Goal: Transaction & Acquisition: Download file/media

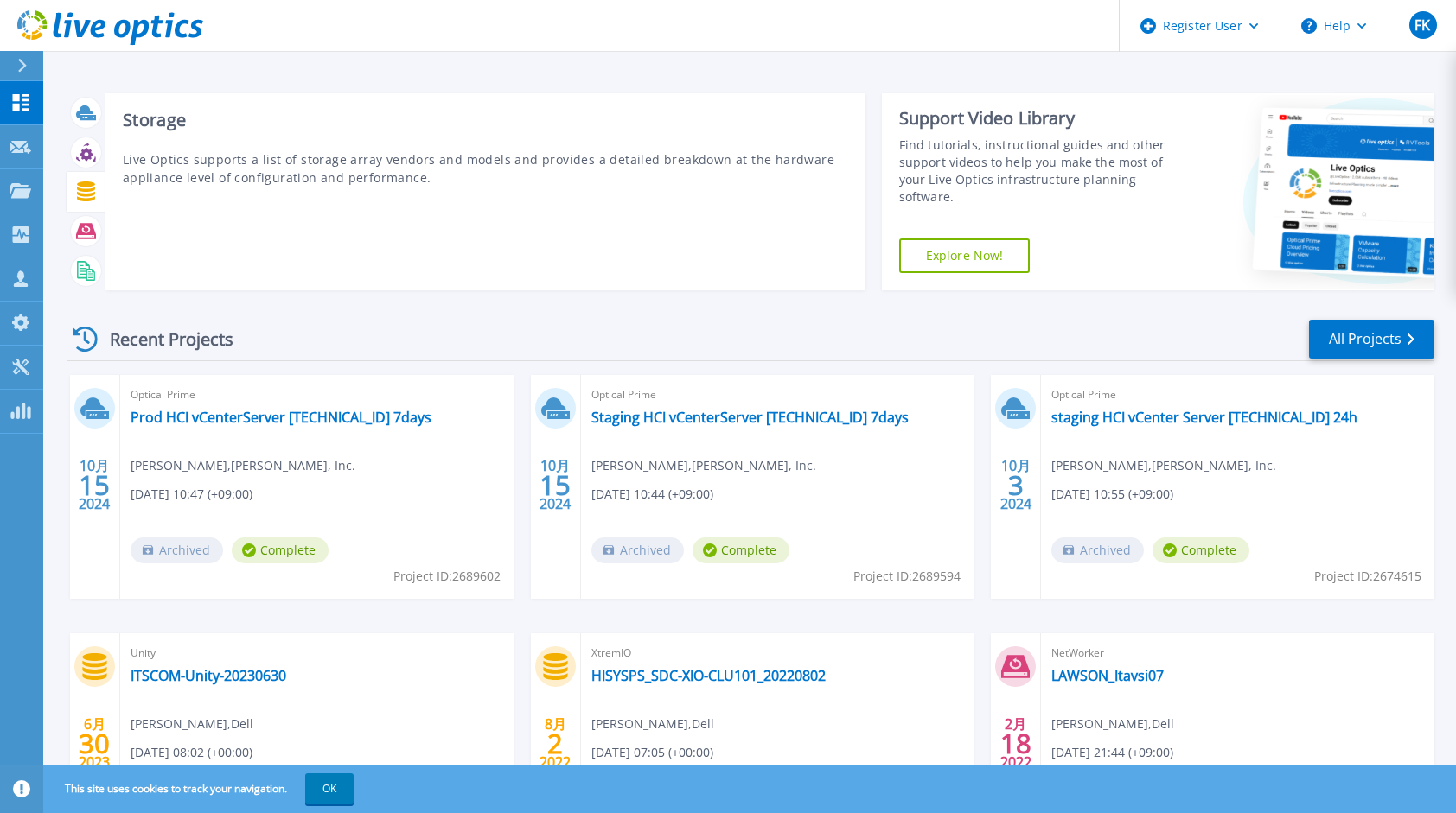
click at [81, 184] on div at bounding box center [85, 191] width 30 height 30
click at [84, 182] on icon at bounding box center [86, 192] width 18 height 20
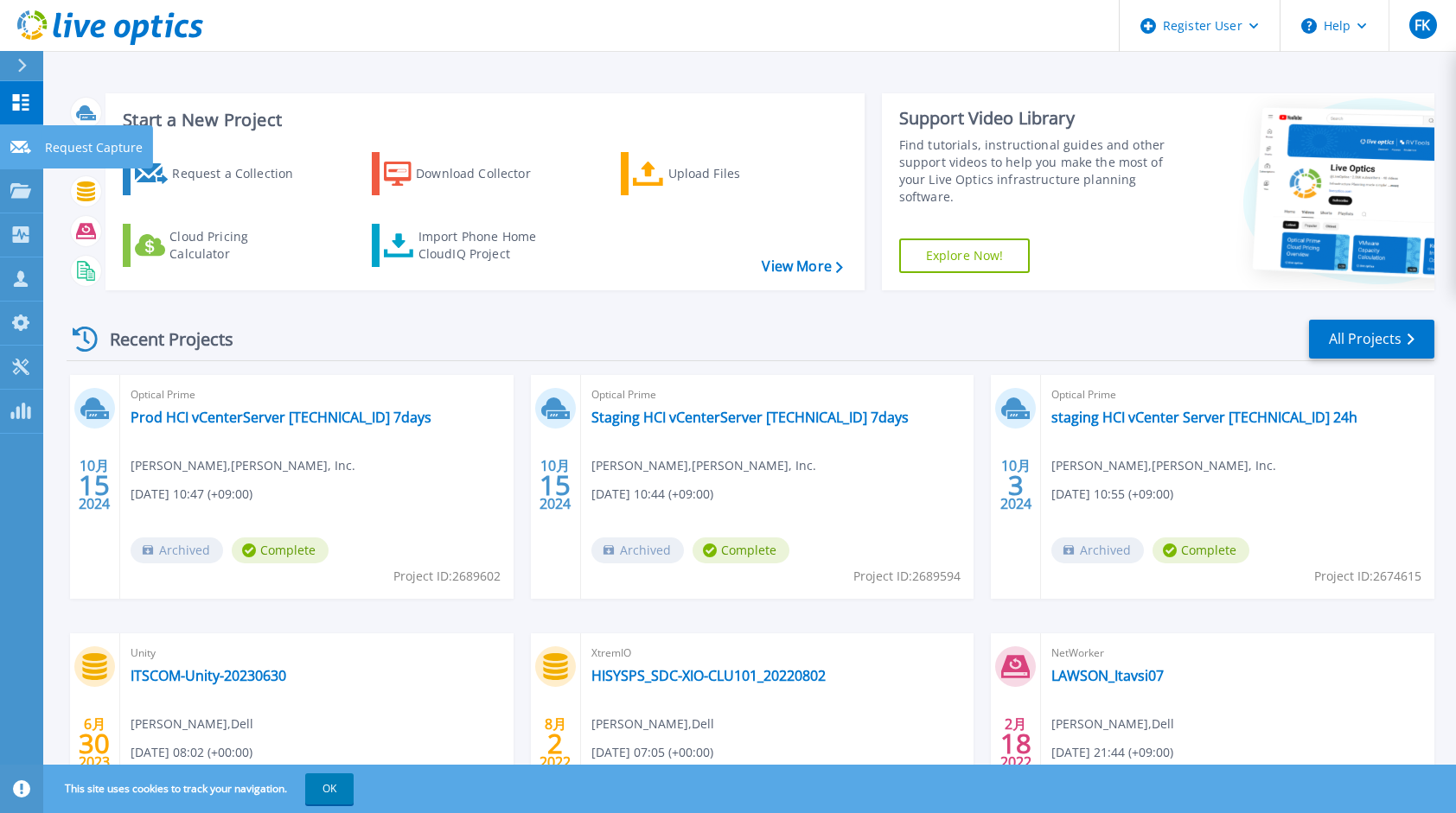
click at [12, 128] on link "Request Capture Request Capture" at bounding box center [21, 148] width 43 height 44
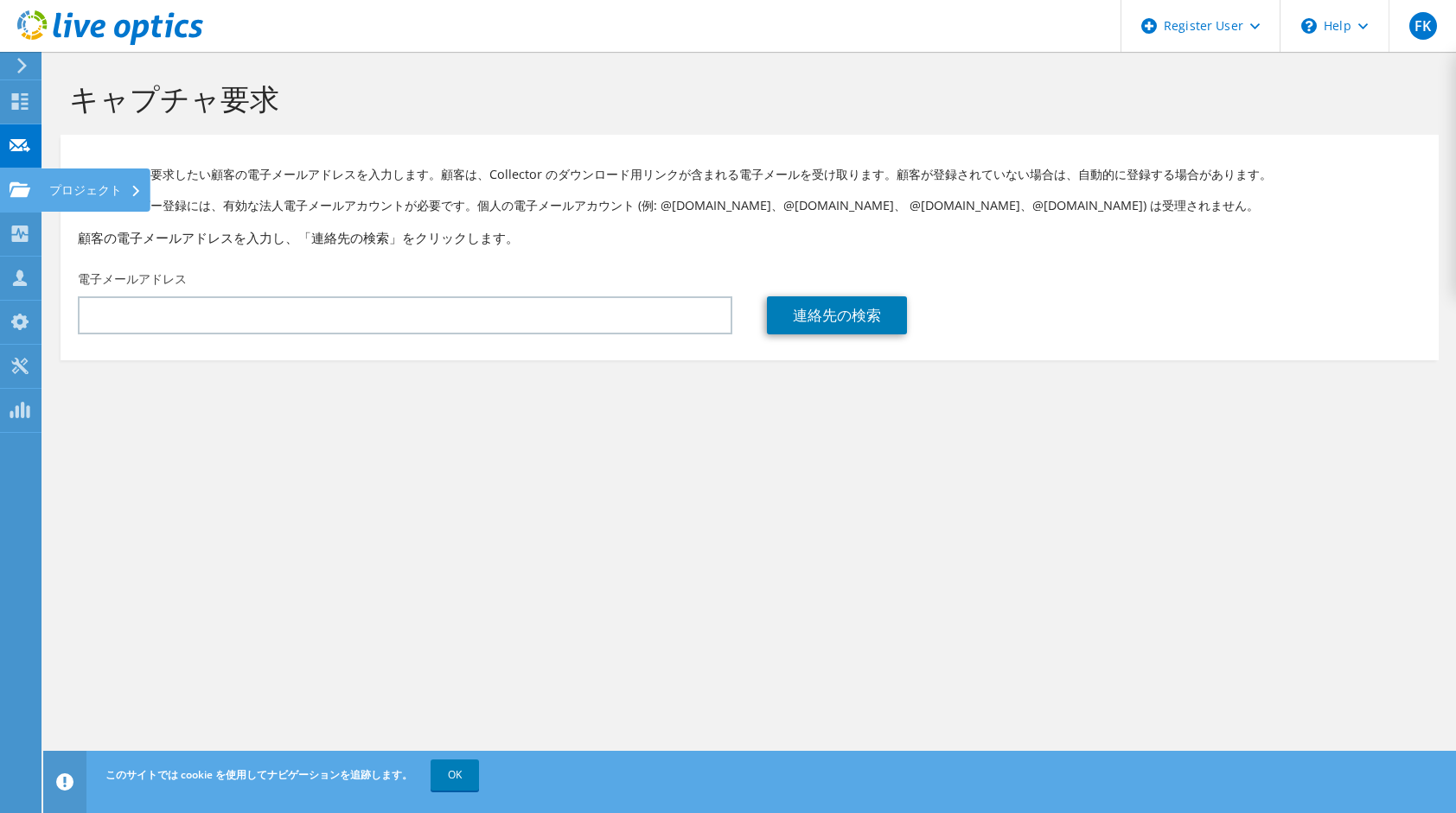
click at [16, 182] on icon at bounding box center [19, 190] width 21 height 17
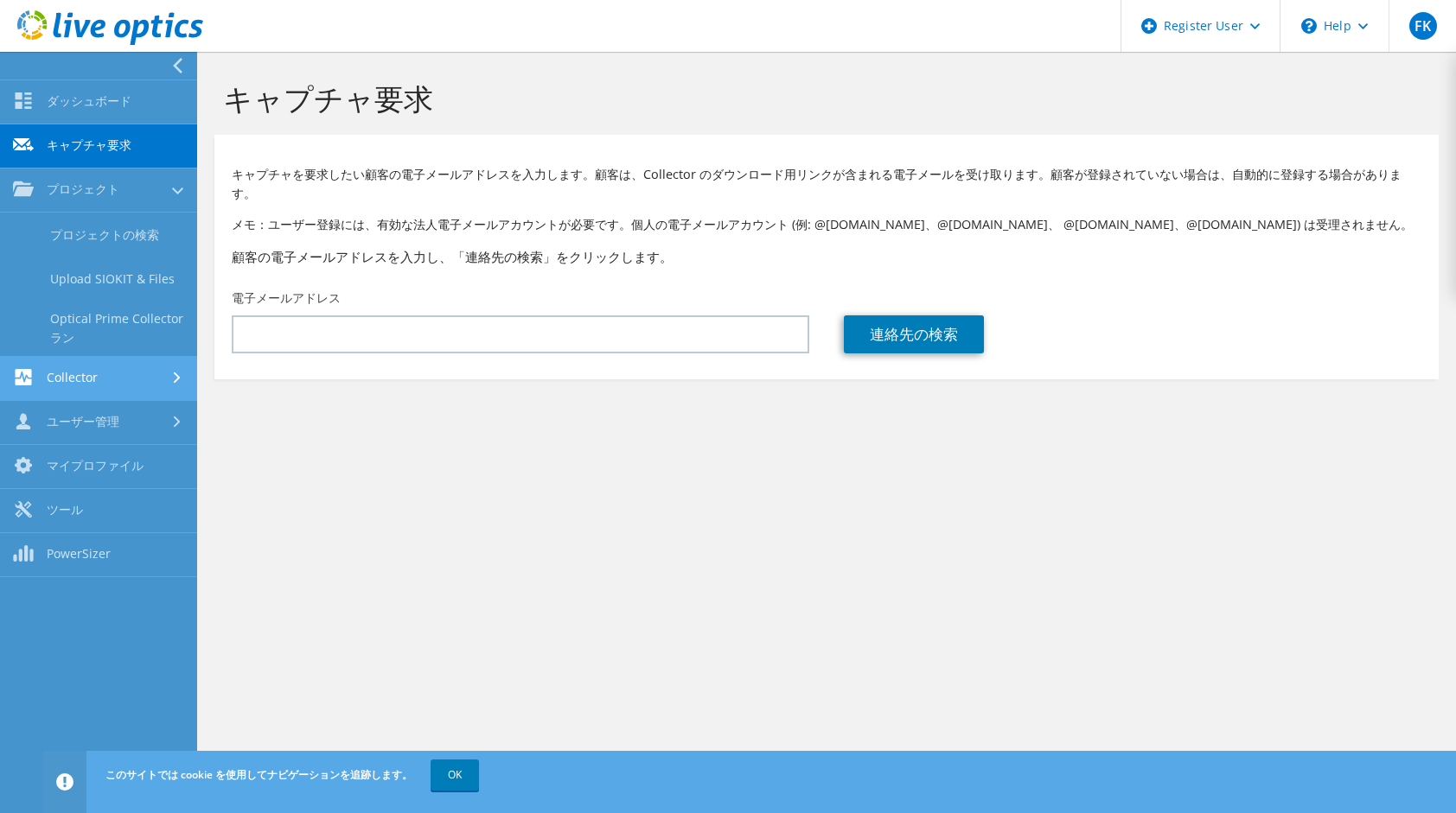
click at [45, 366] on link "Collector" at bounding box center [98, 379] width 197 height 44
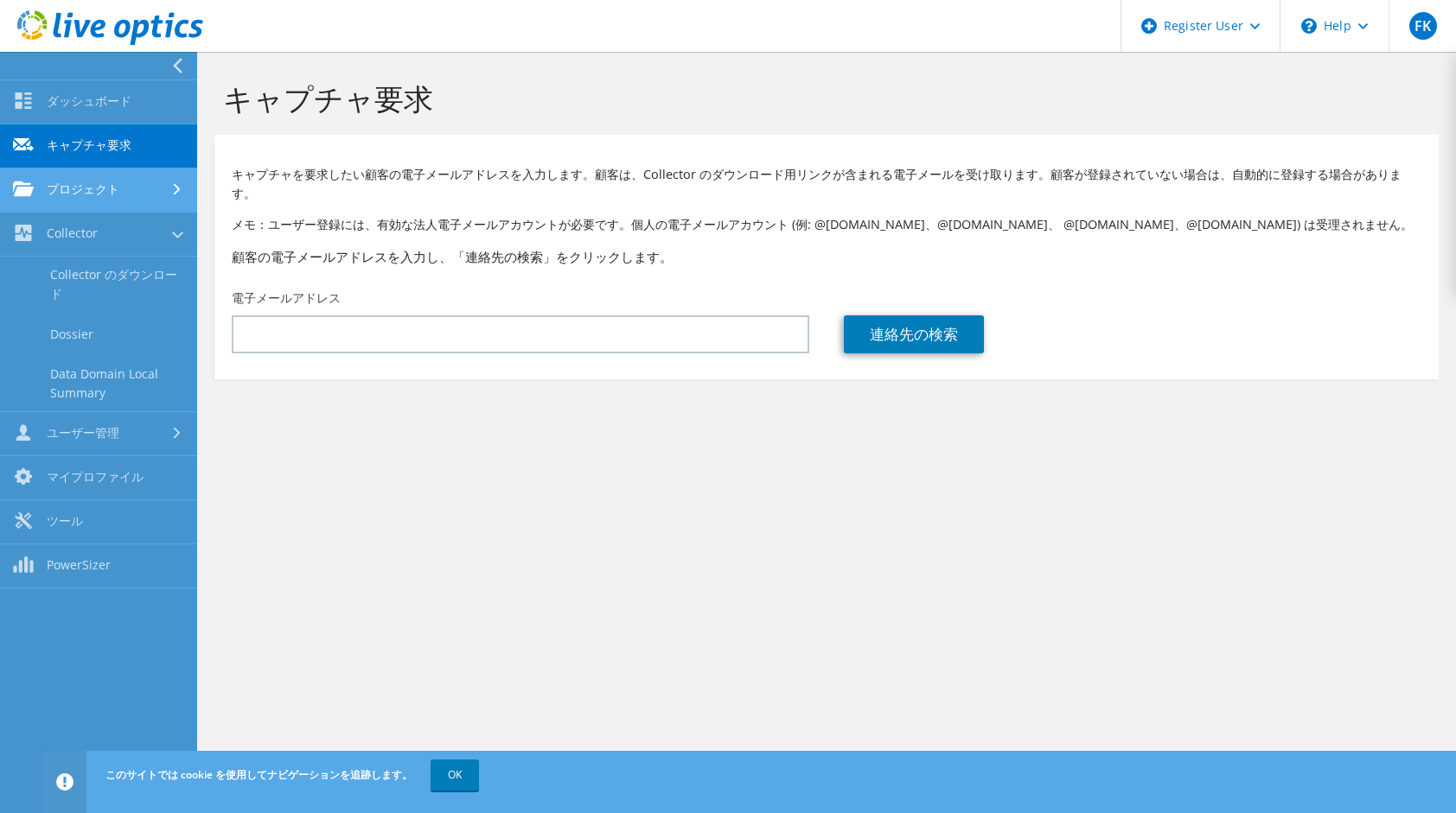
click at [139, 194] on link "プロジェクト" at bounding box center [98, 191] width 197 height 44
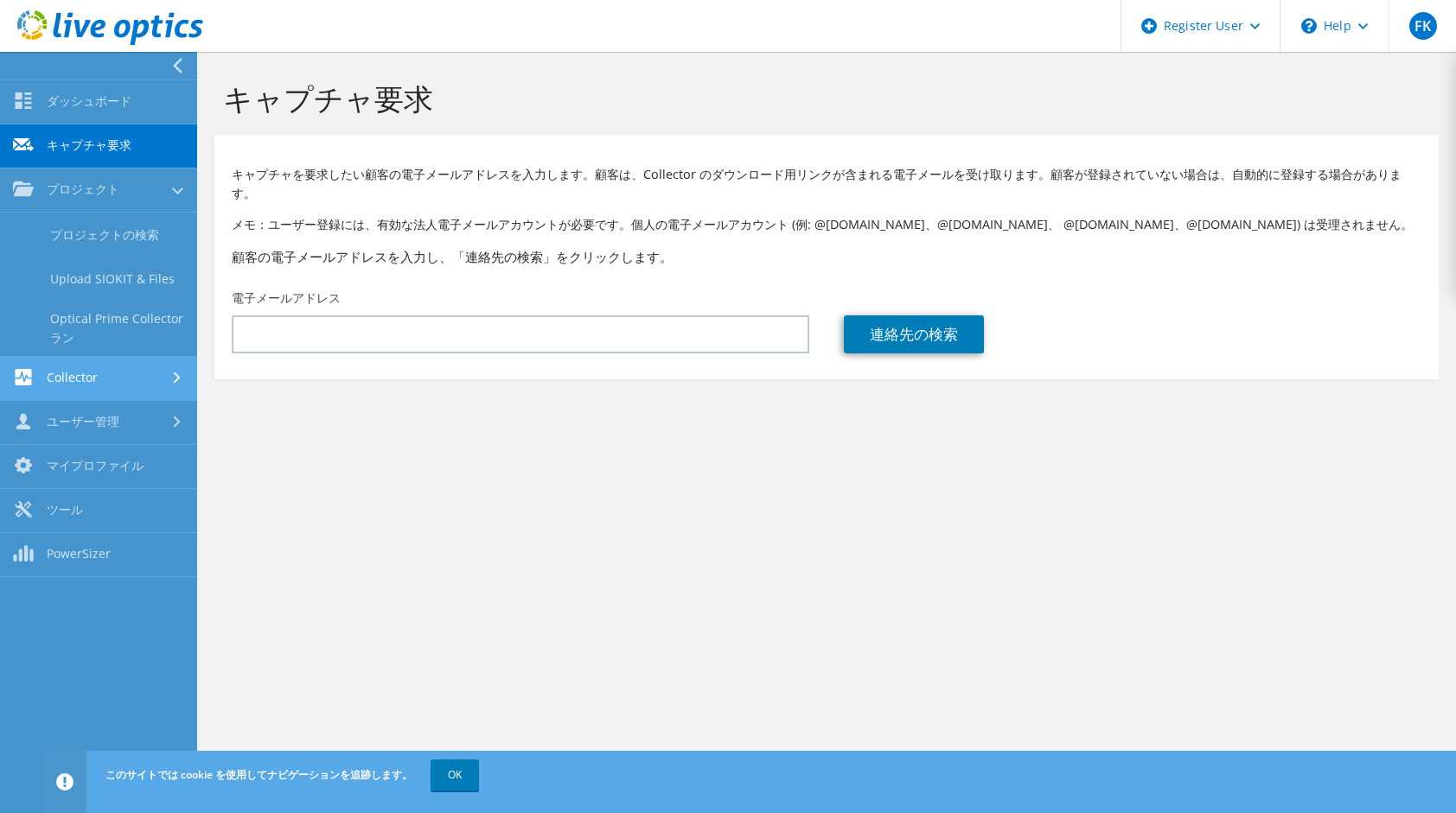
click at [137, 357] on link "Collector" at bounding box center [98, 379] width 197 height 44
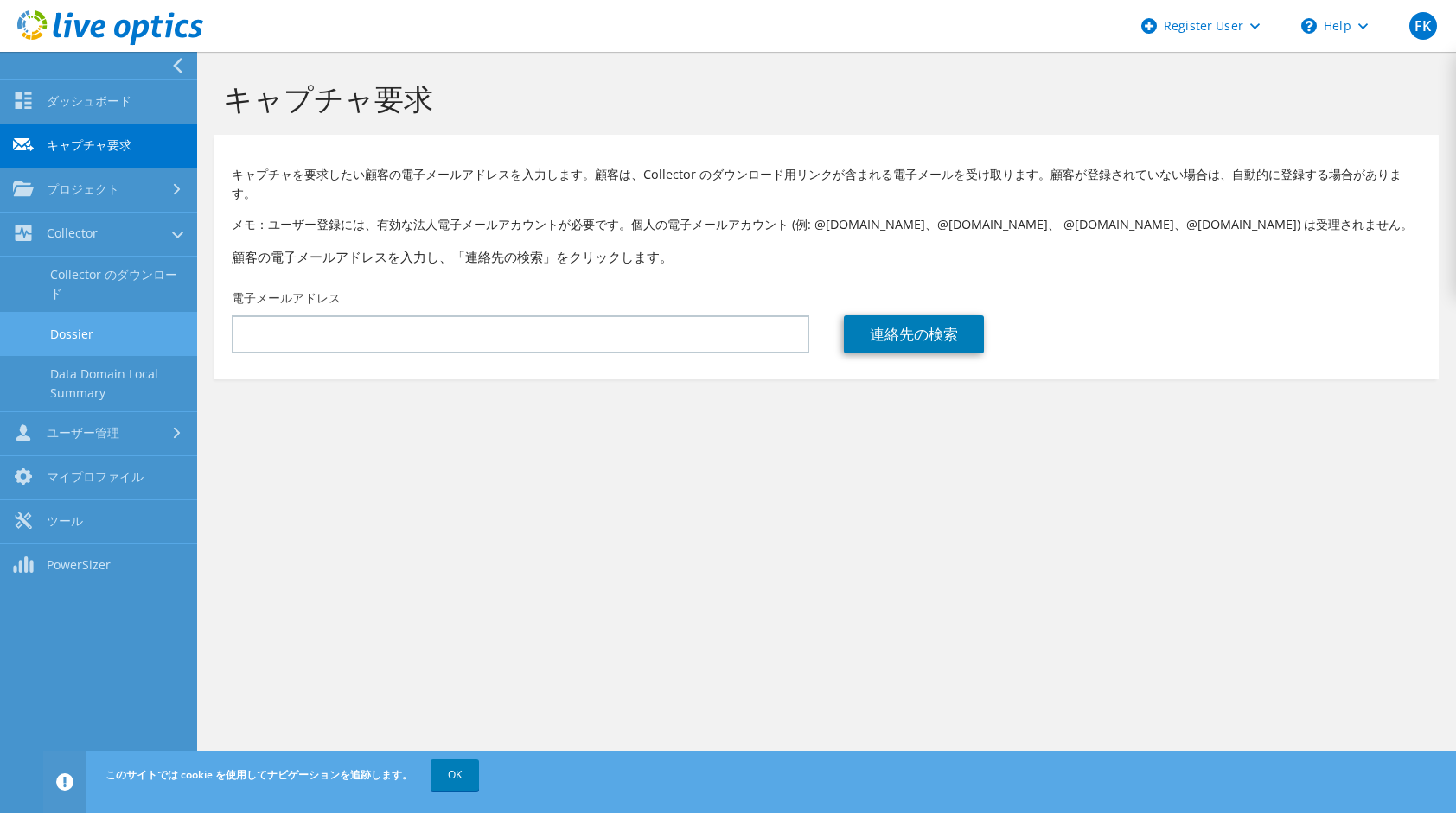
click at [133, 339] on link "Dossier" at bounding box center [98, 334] width 197 height 44
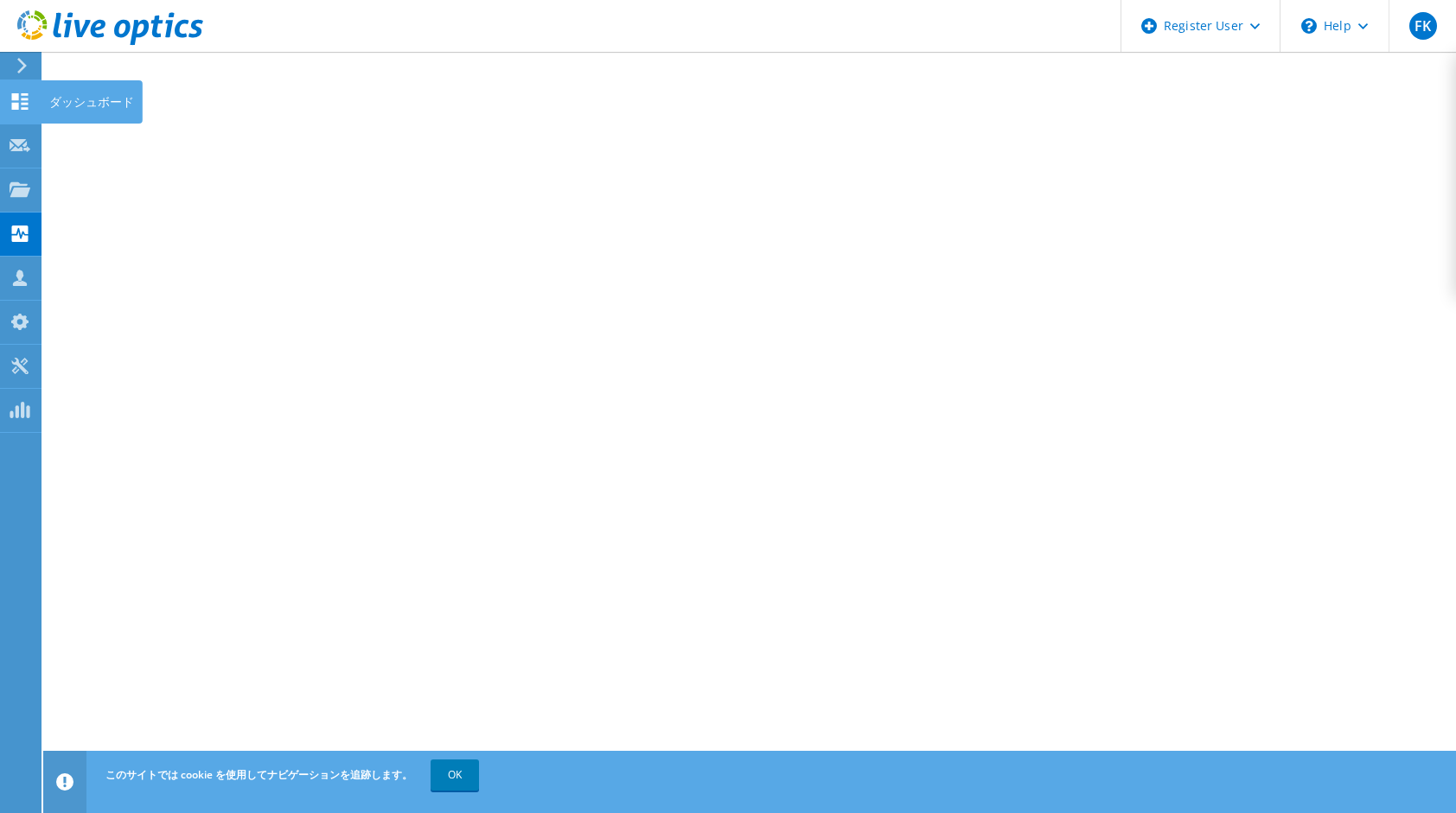
click at [18, 106] on div at bounding box center [19, 104] width 21 height 19
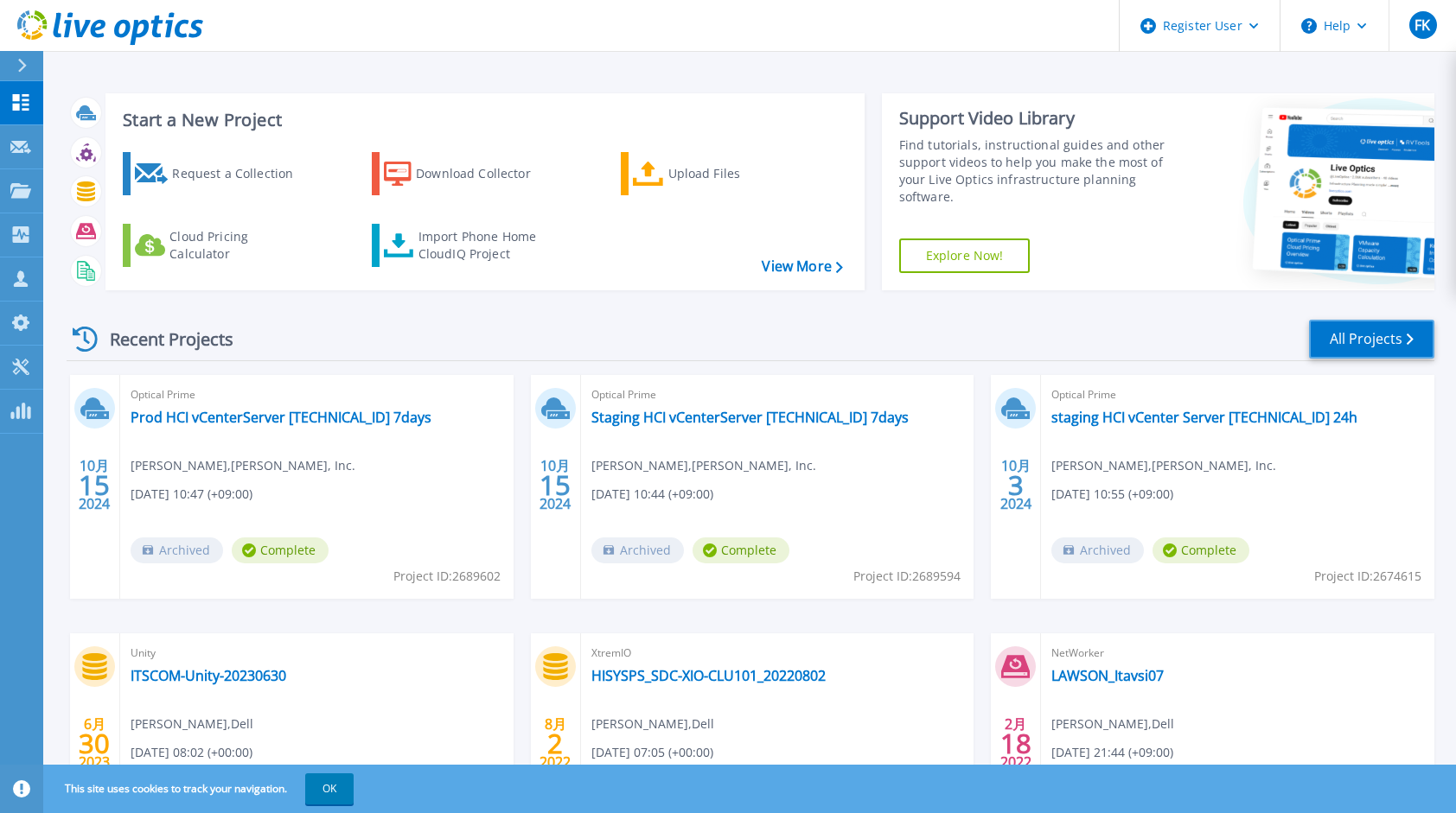
click at [1345, 320] on link "All Projects" at bounding box center [1372, 340] width 126 height 39
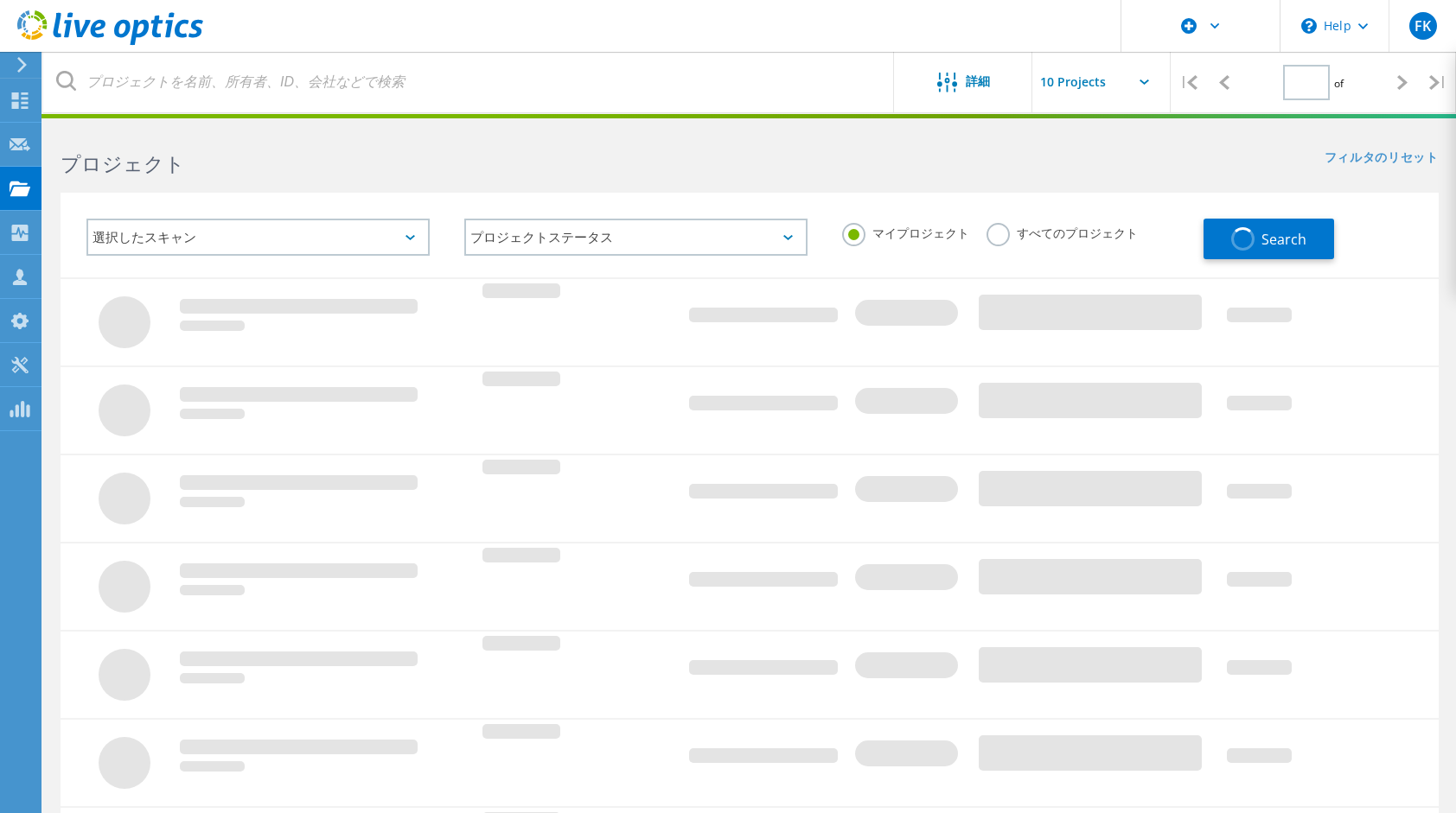
type input "1"
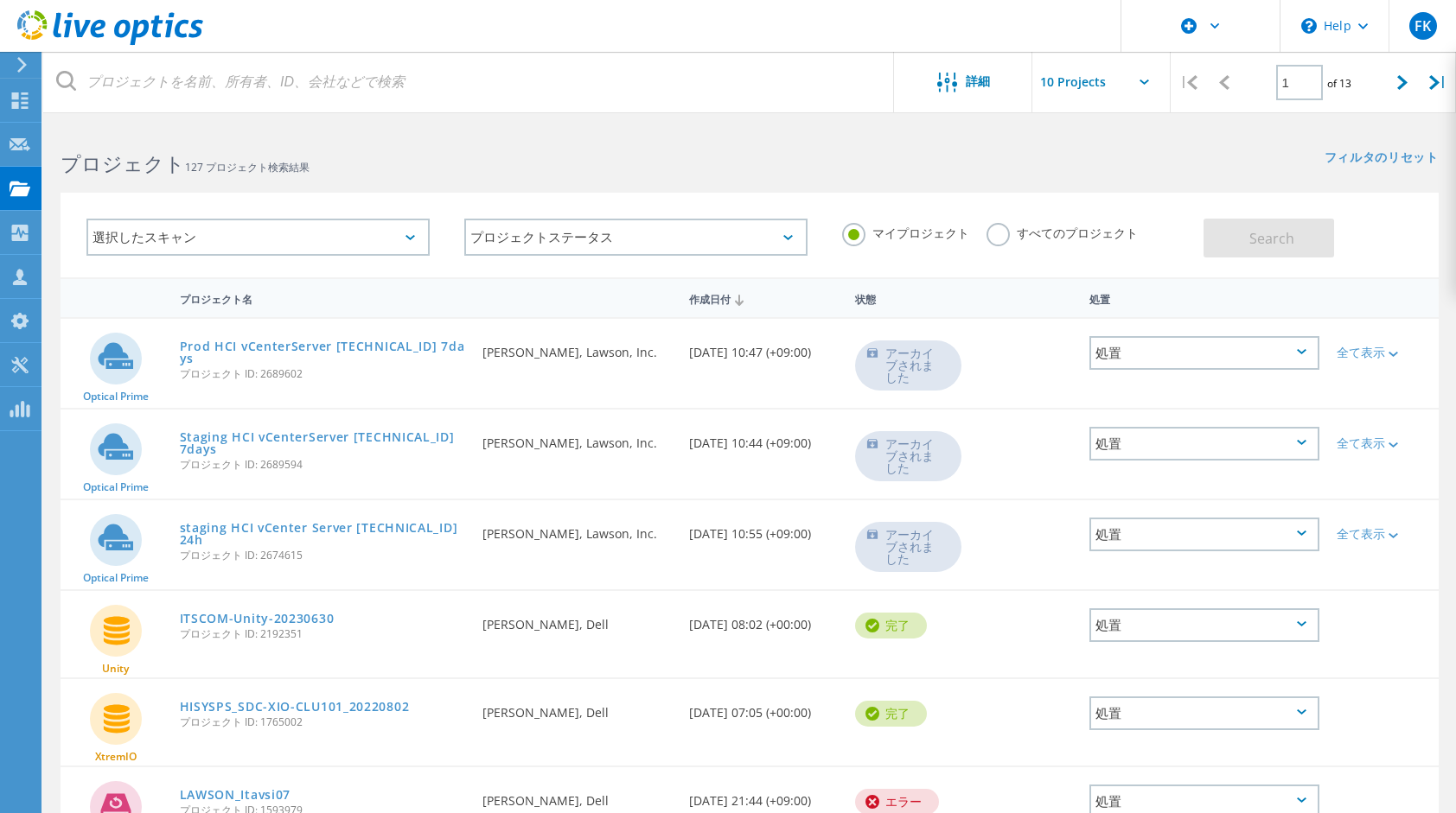
click at [417, 234] on div "選択したスキャン" at bounding box center [258, 237] width 343 height 38
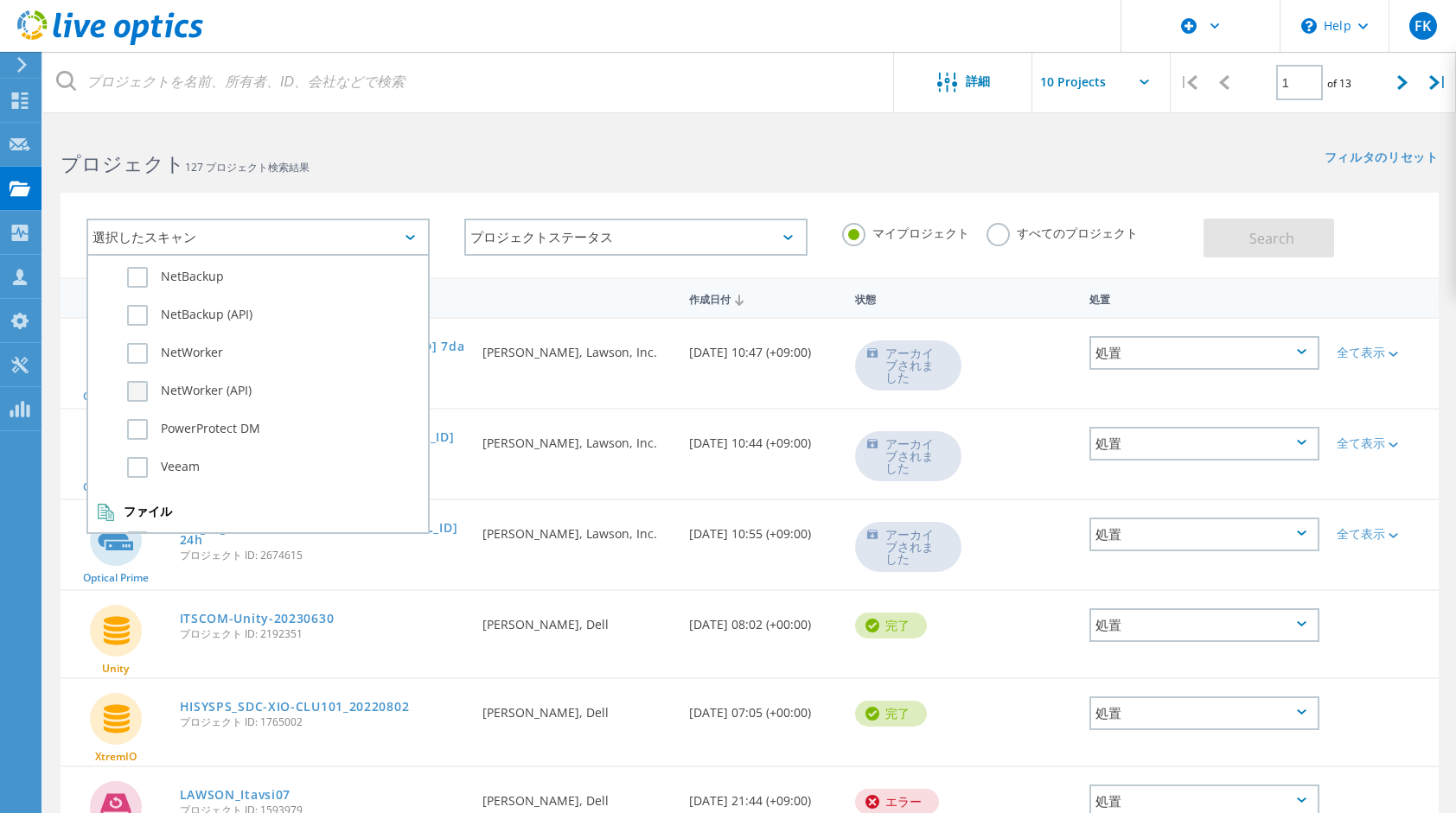
scroll to position [1215, 0]
click at [133, 497] on label "Dossier" at bounding box center [273, 500] width 292 height 21
click at [0, 0] on input "Dossier" at bounding box center [0, 0] width 0 height 0
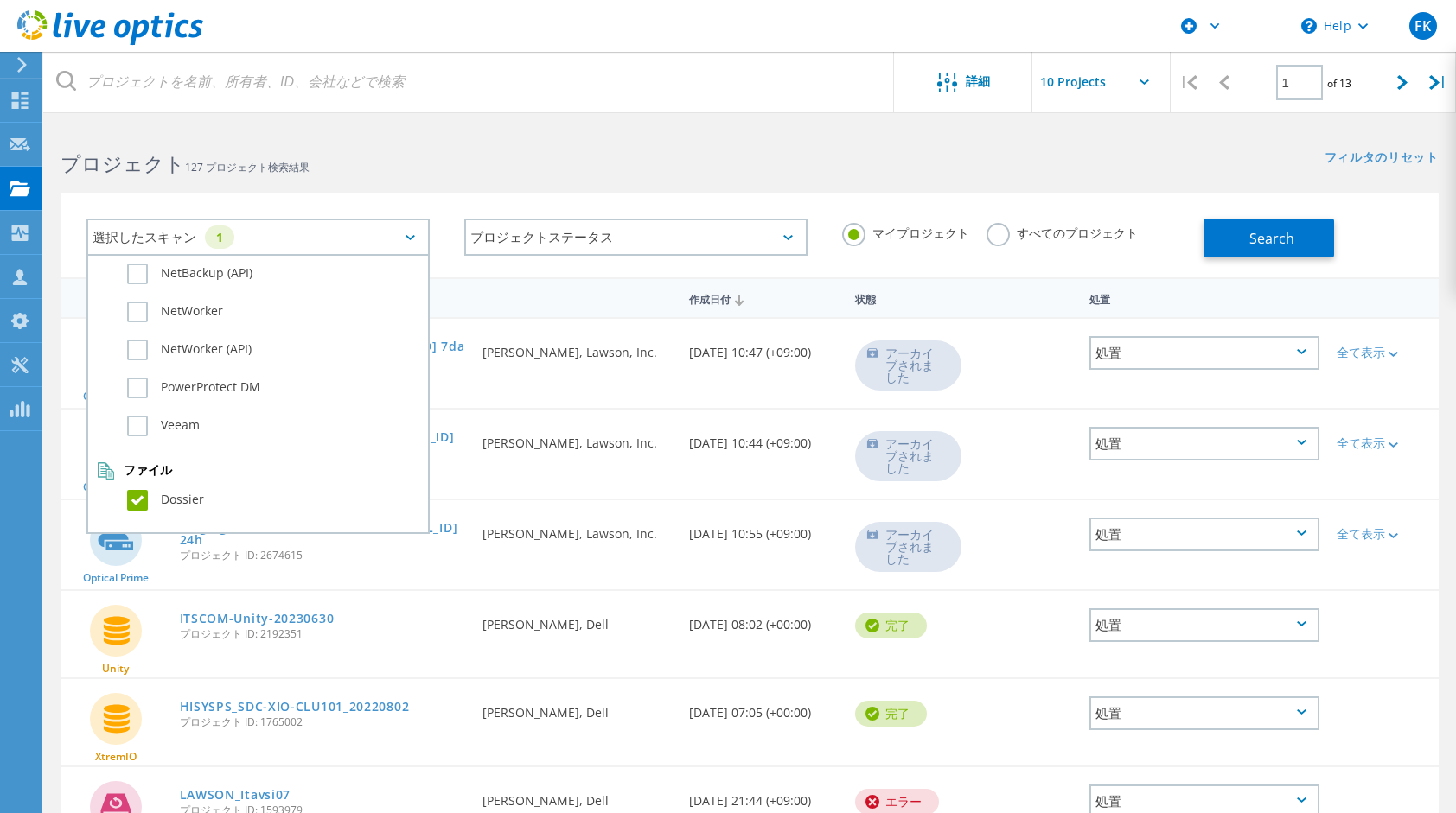
click at [987, 232] on label "すべてのプロジェクト" at bounding box center [1062, 231] width 151 height 17
click at [0, 0] on input "すべてのプロジェクト" at bounding box center [0, 0] width 0 height 0
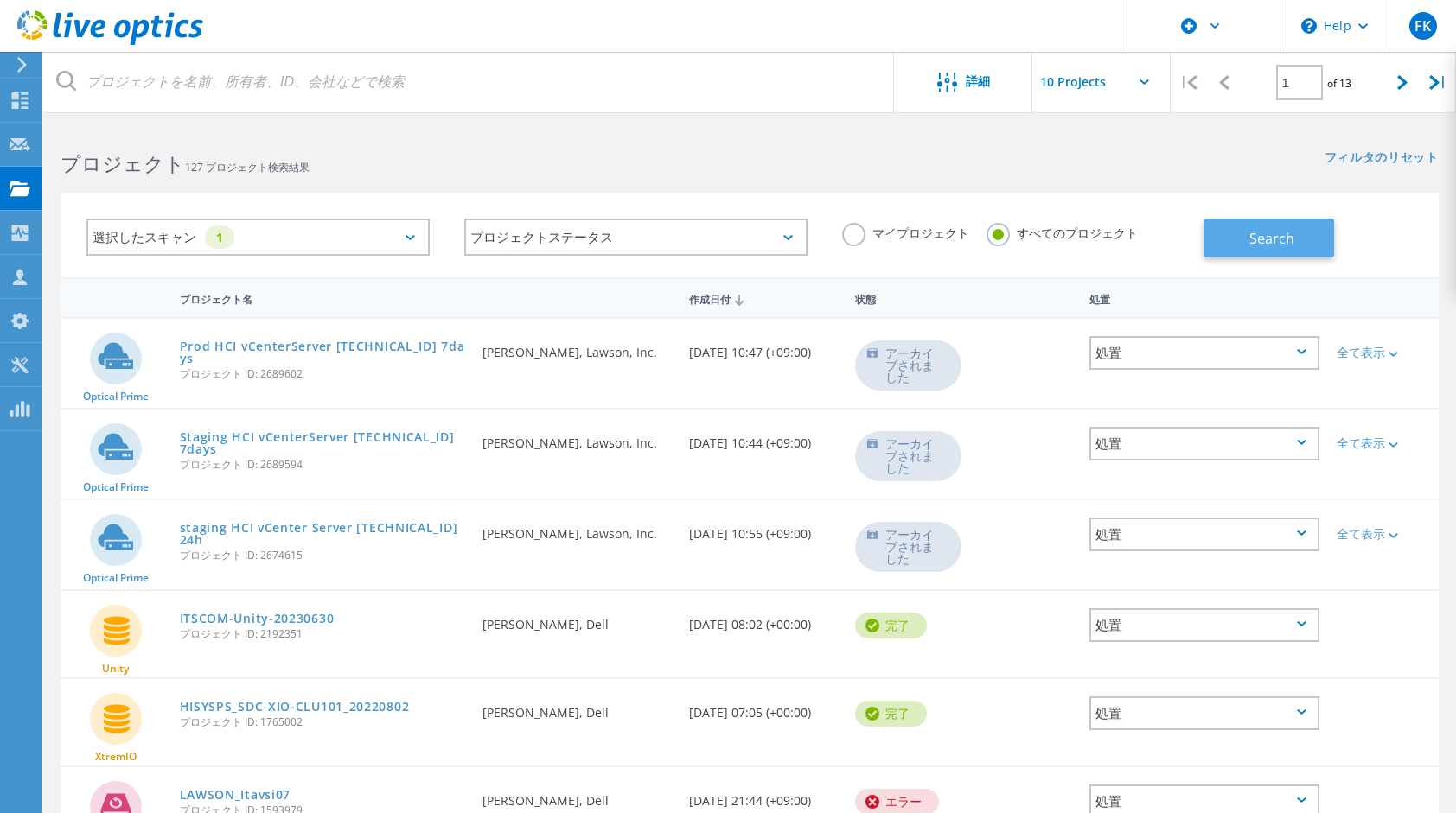
click at [1231, 231] on button "Search" at bounding box center [1269, 238] width 130 height 39
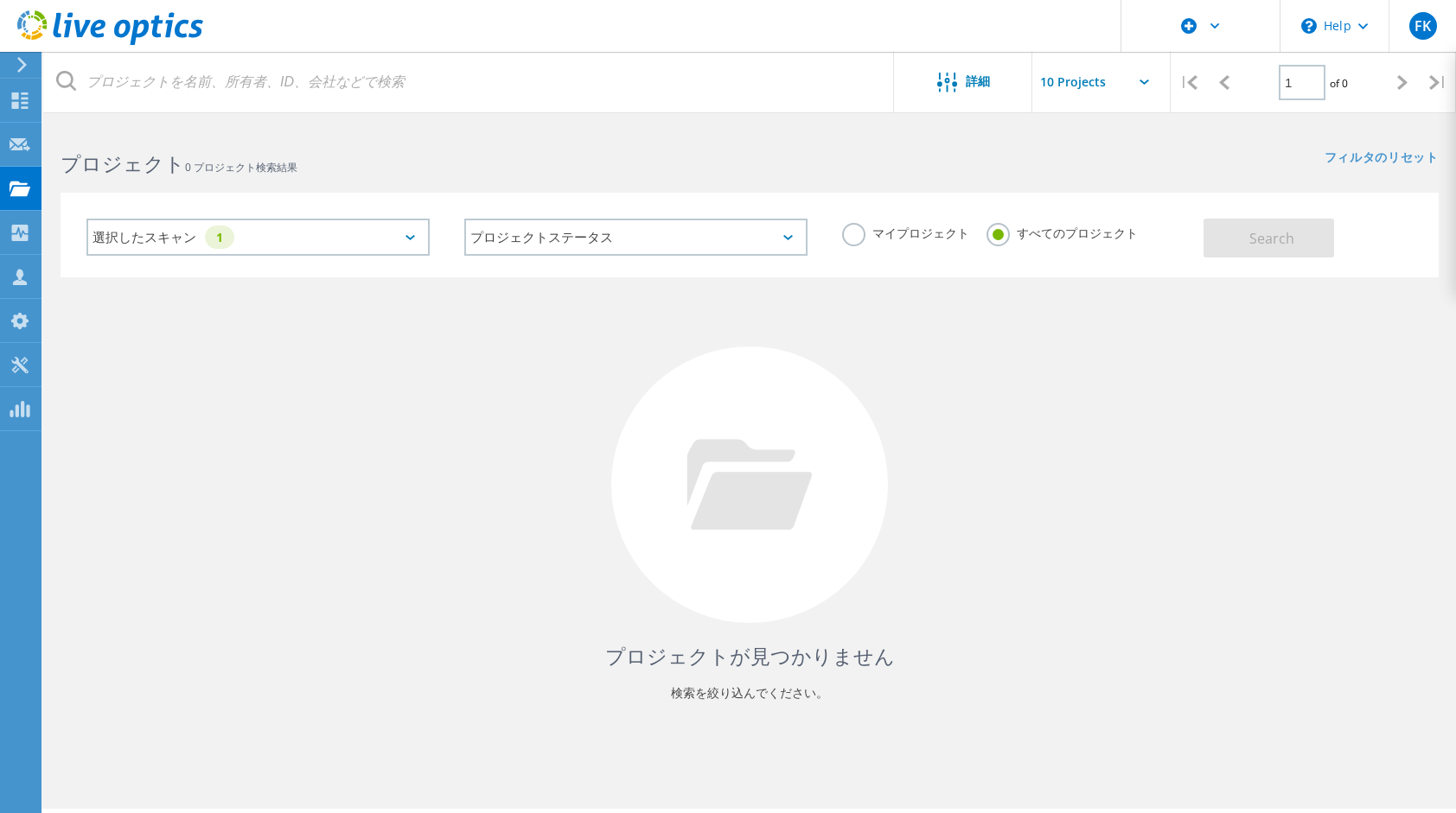
click at [417, 241] on div "選択したスキャン 1" at bounding box center [258, 237] width 343 height 38
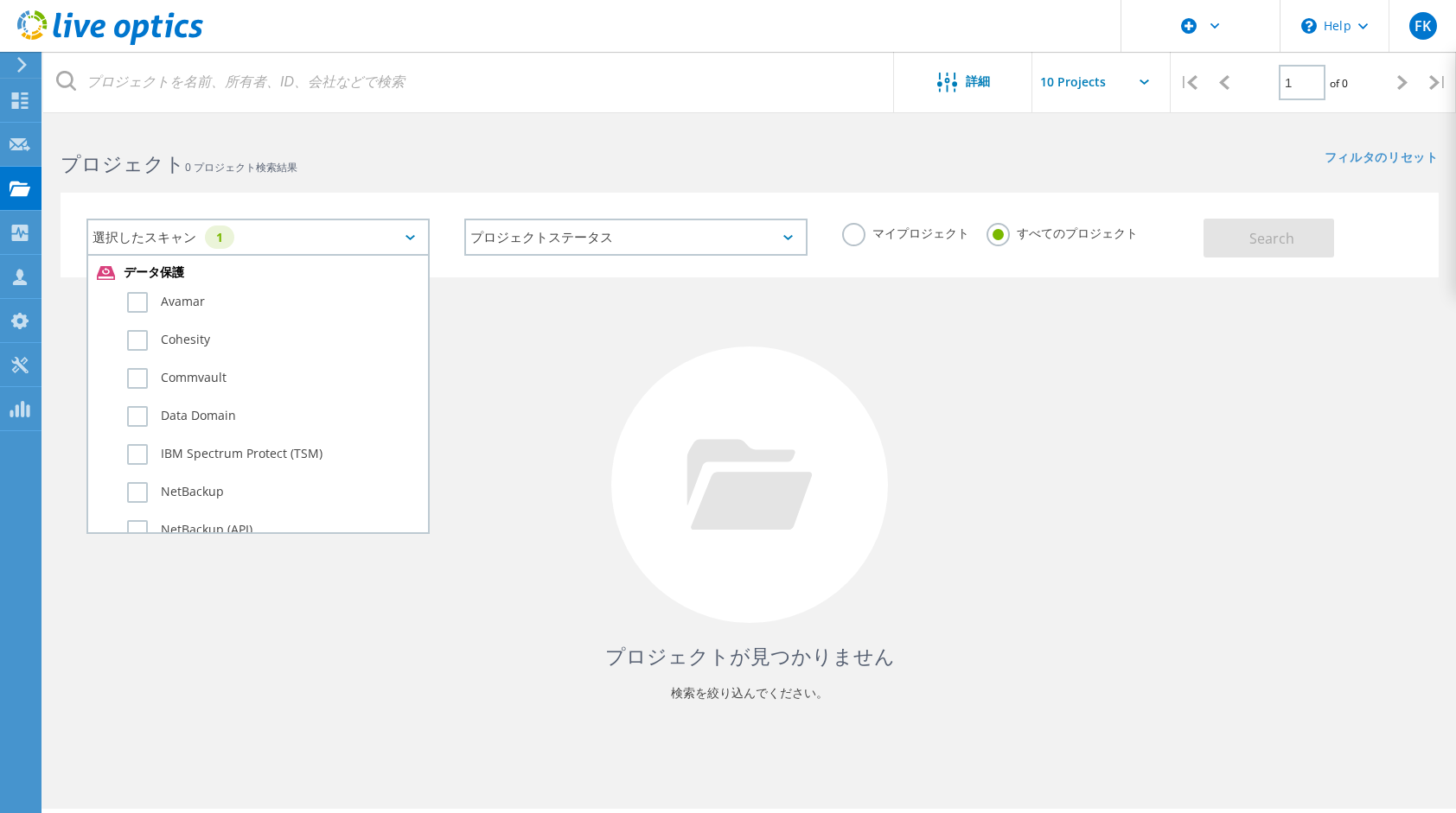
scroll to position [1210, 0]
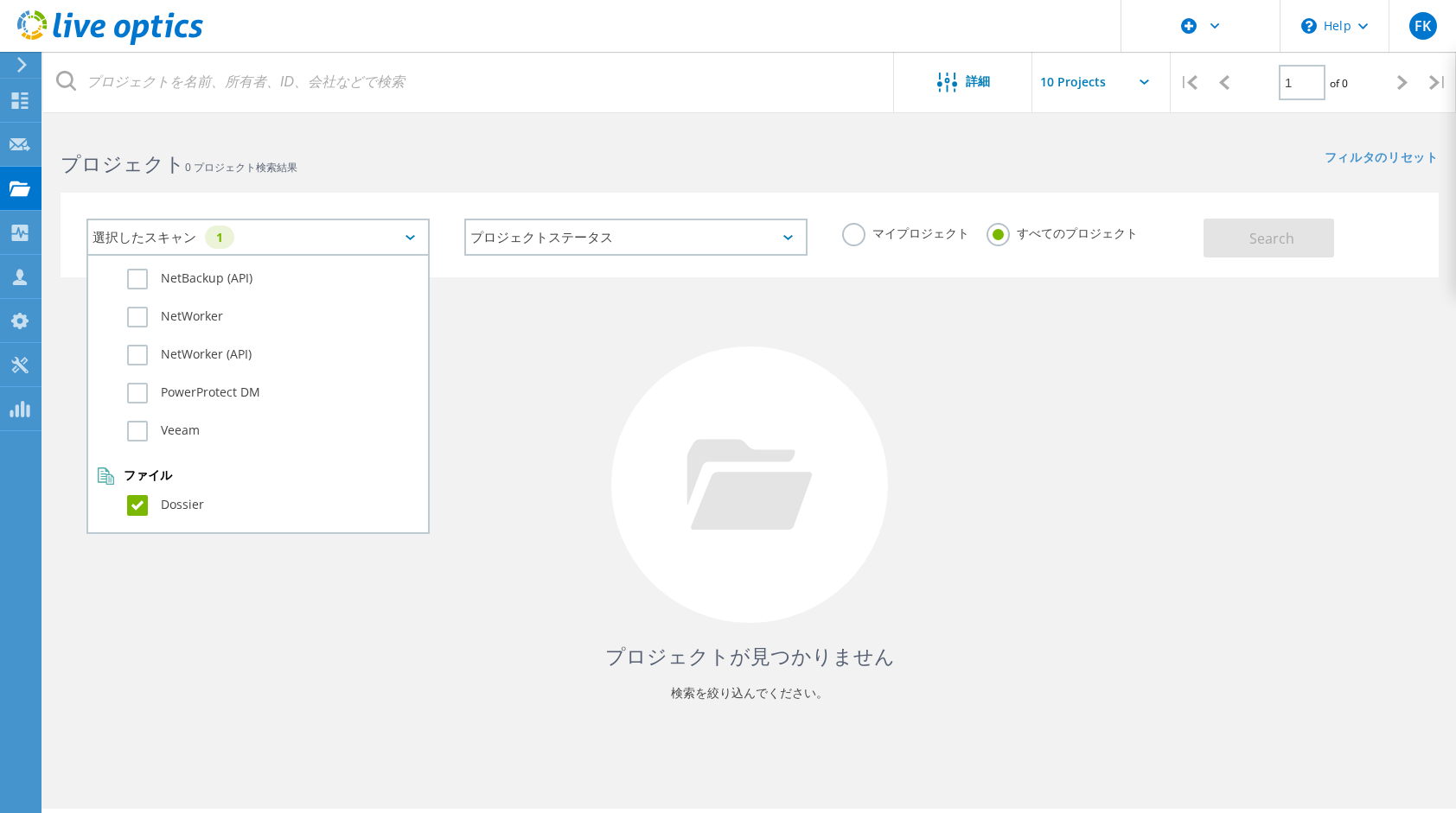
click at [1111, 235] on div "マイプロジェクト すべてのプロジェクト" at bounding box center [1014, 233] width 378 height 64
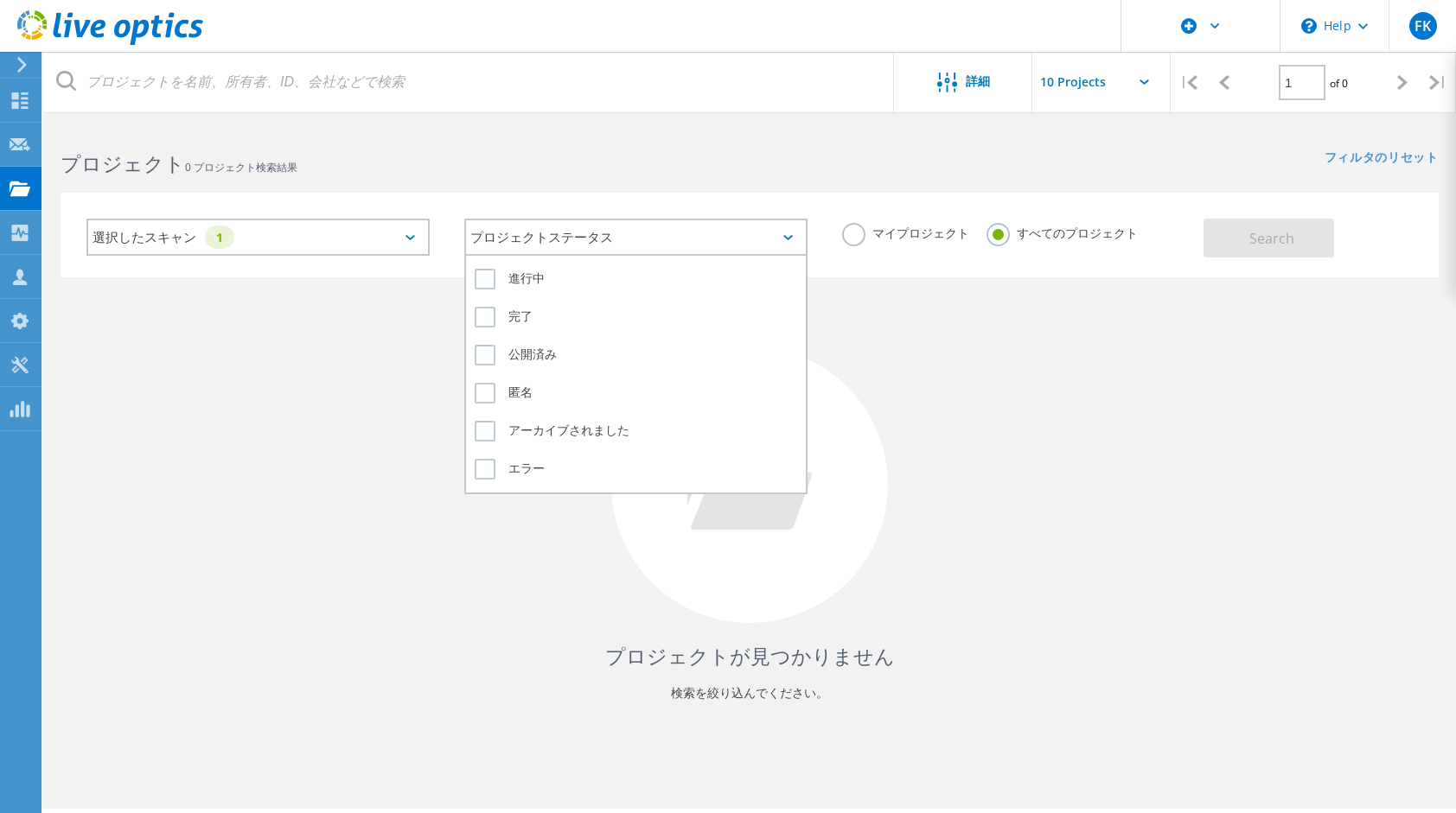
click at [755, 236] on div "プロジェクトステータス" at bounding box center [636, 237] width 343 height 38
click at [501, 276] on label "進行中" at bounding box center [635, 279] width 322 height 21
click at [0, 0] on input "進行中" at bounding box center [0, 0] width 0 height 0
click at [487, 320] on label "完了" at bounding box center [635, 317] width 322 height 21
click at [0, 0] on input "完了" at bounding box center [0, 0] width 0 height 0
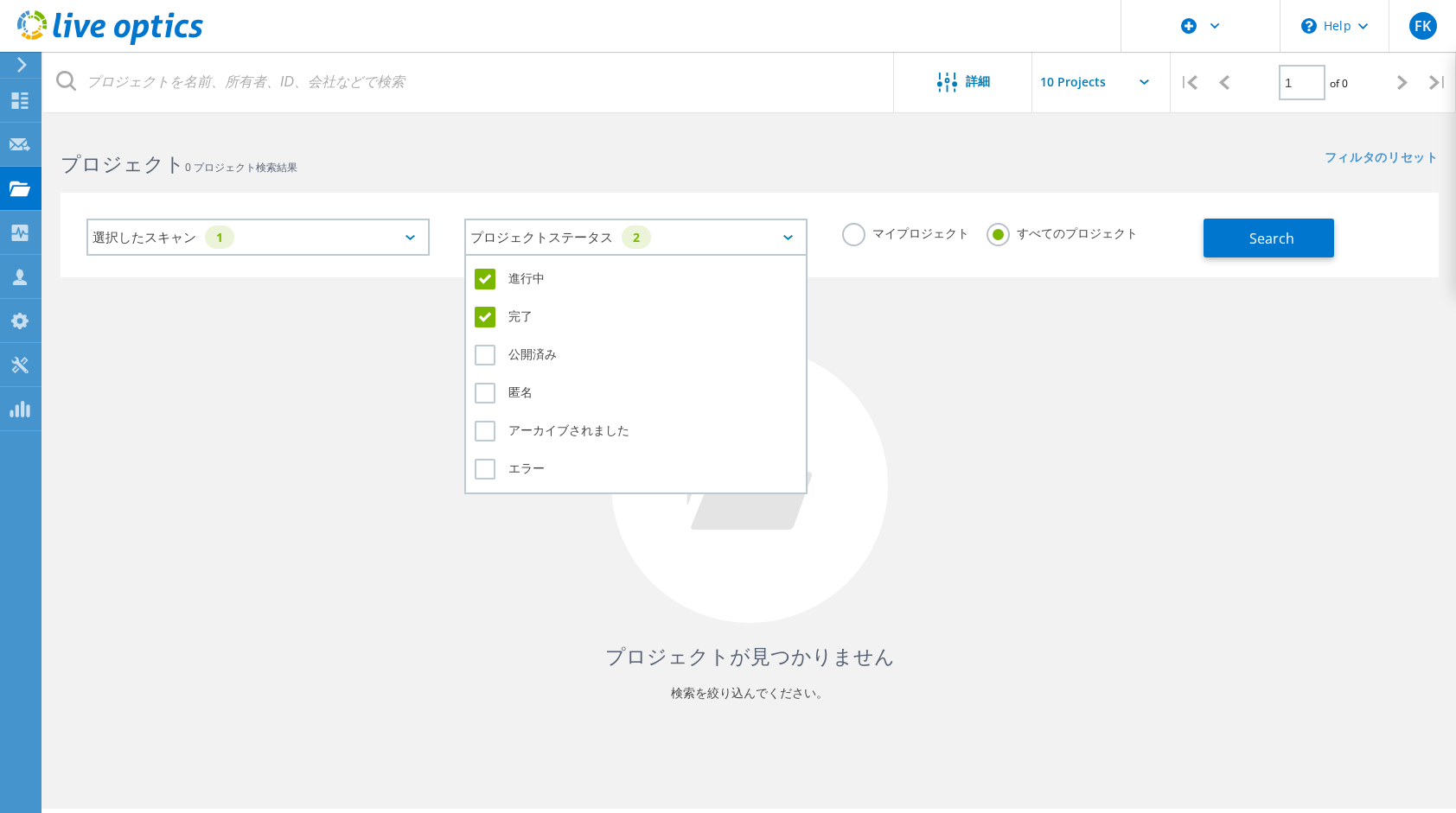
click at [483, 276] on label "進行中" at bounding box center [635, 279] width 322 height 21
click at [0, 0] on input "進行中" at bounding box center [0, 0] width 0 height 0
click at [479, 351] on label "公開済み" at bounding box center [635, 355] width 322 height 21
click at [0, 0] on input "公開済み" at bounding box center [0, 0] width 0 height 0
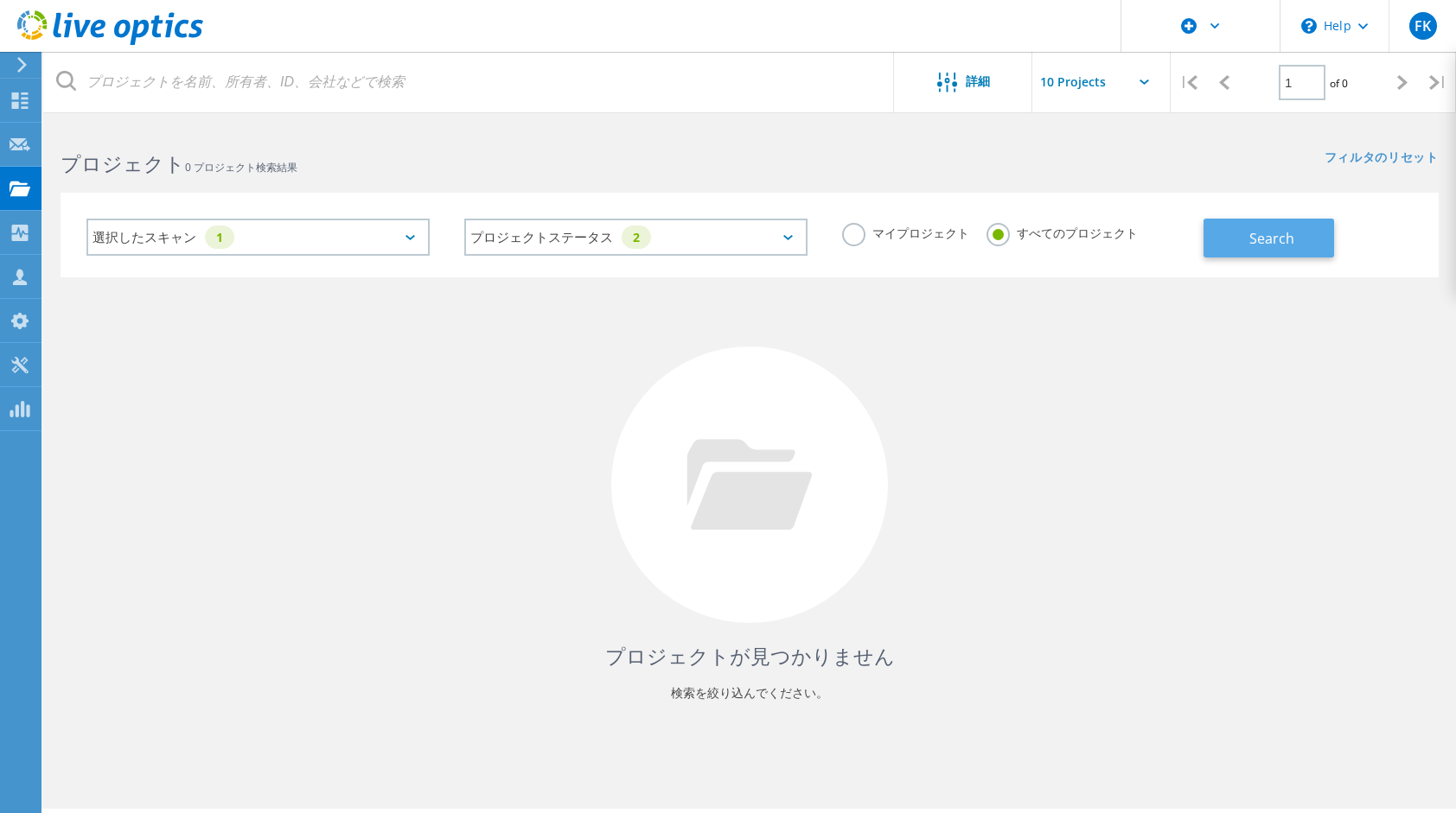
click at [1228, 243] on button "Search" at bounding box center [1269, 238] width 130 height 39
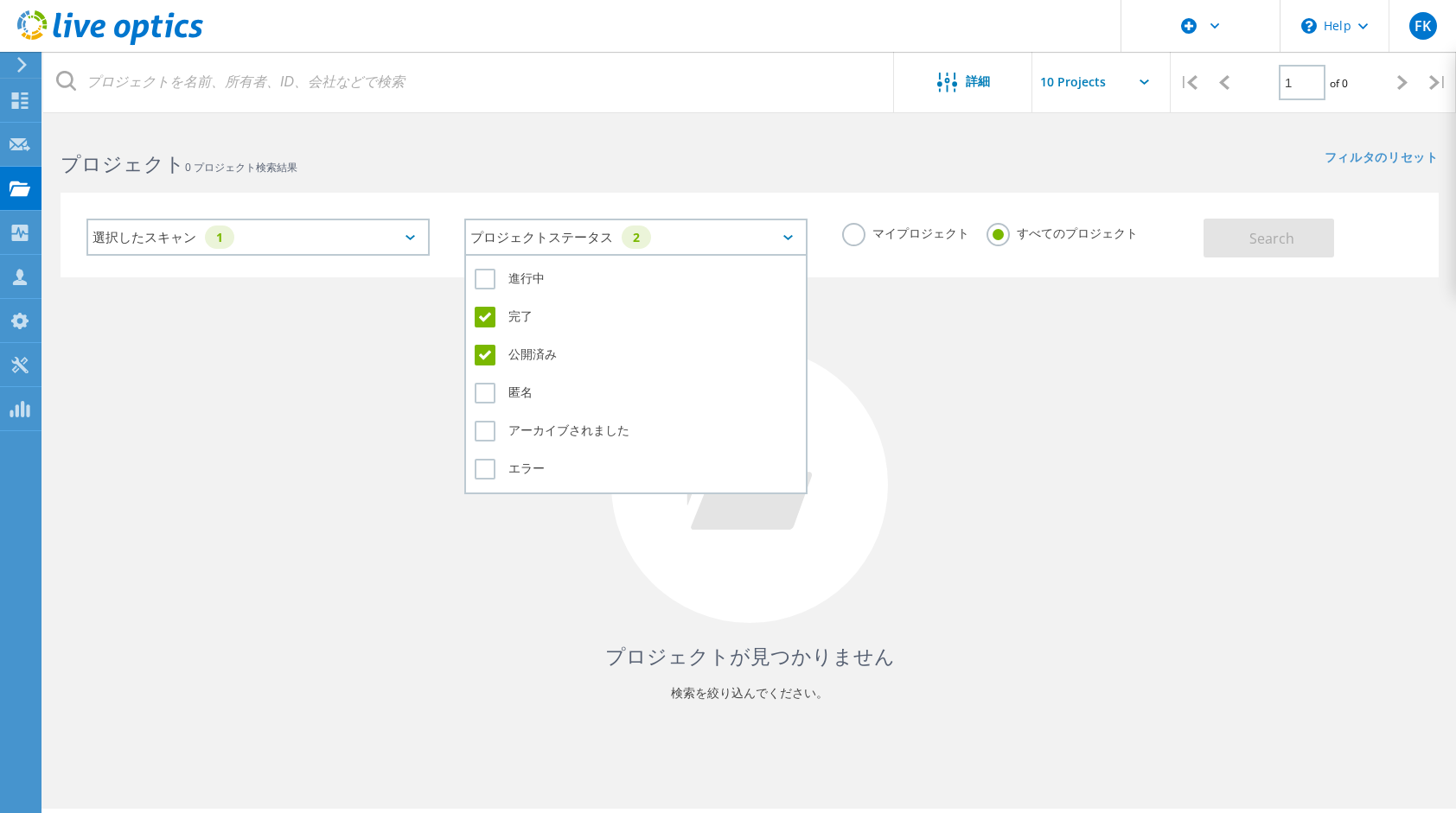
click at [780, 235] on div "プロジェクトステータス 2" at bounding box center [636, 237] width 343 height 38
click at [496, 273] on label "進行中" at bounding box center [635, 279] width 322 height 21
click at [0, 0] on input "進行中" at bounding box center [0, 0] width 0 height 0
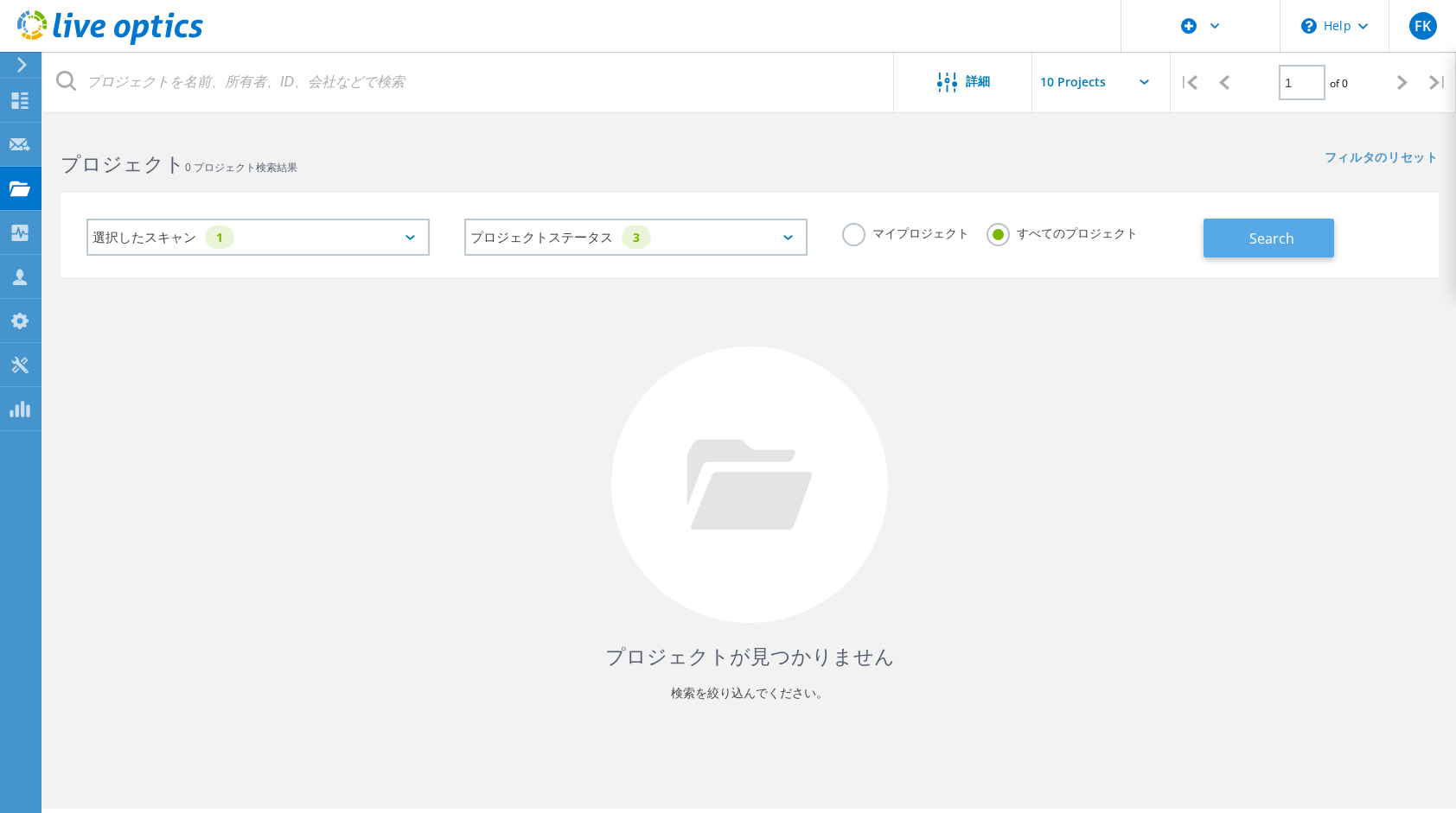
click at [1245, 242] on button "Search" at bounding box center [1269, 238] width 130 height 39
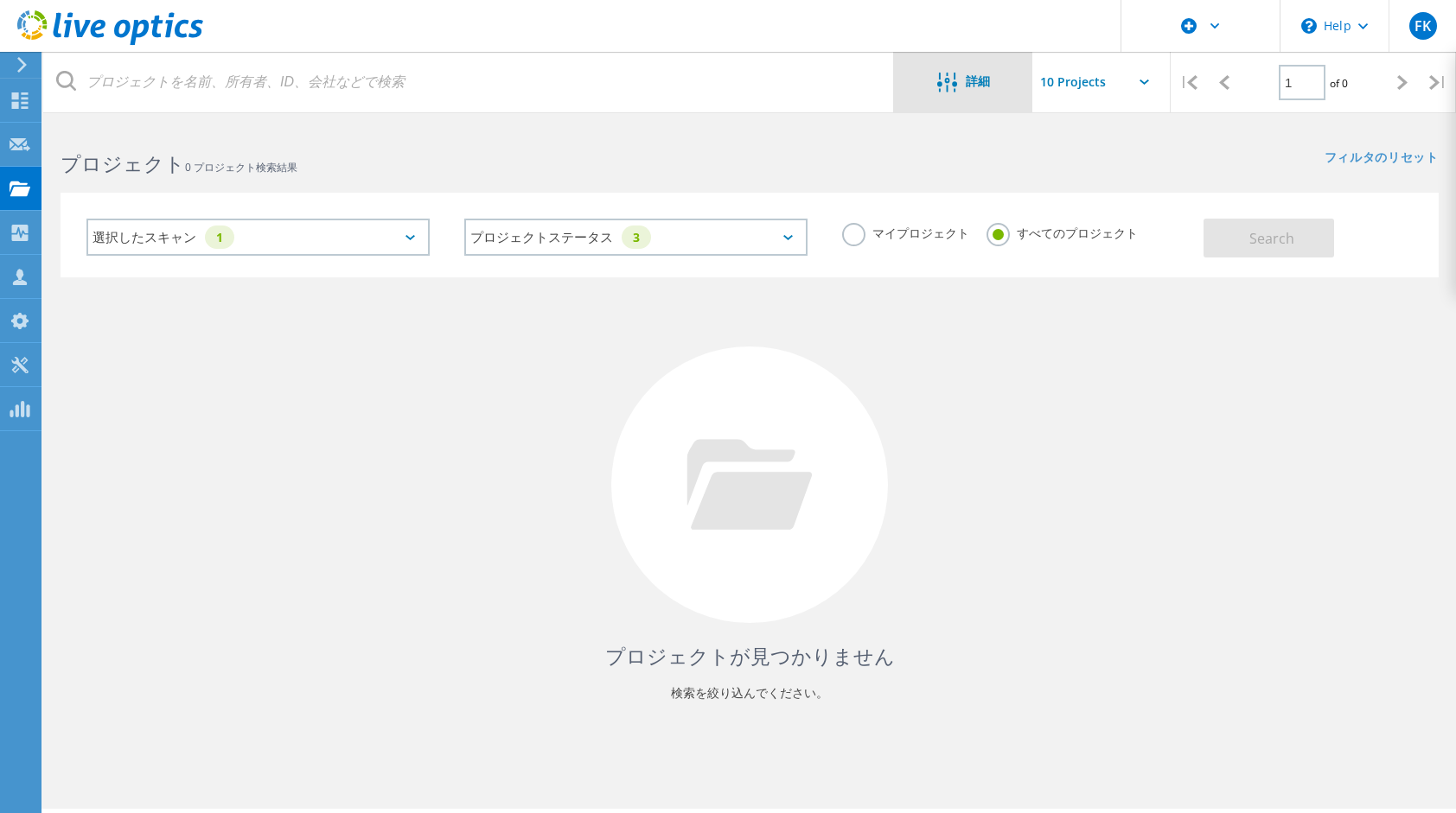
click at [997, 88] on div "詳細" at bounding box center [963, 84] width 139 height 22
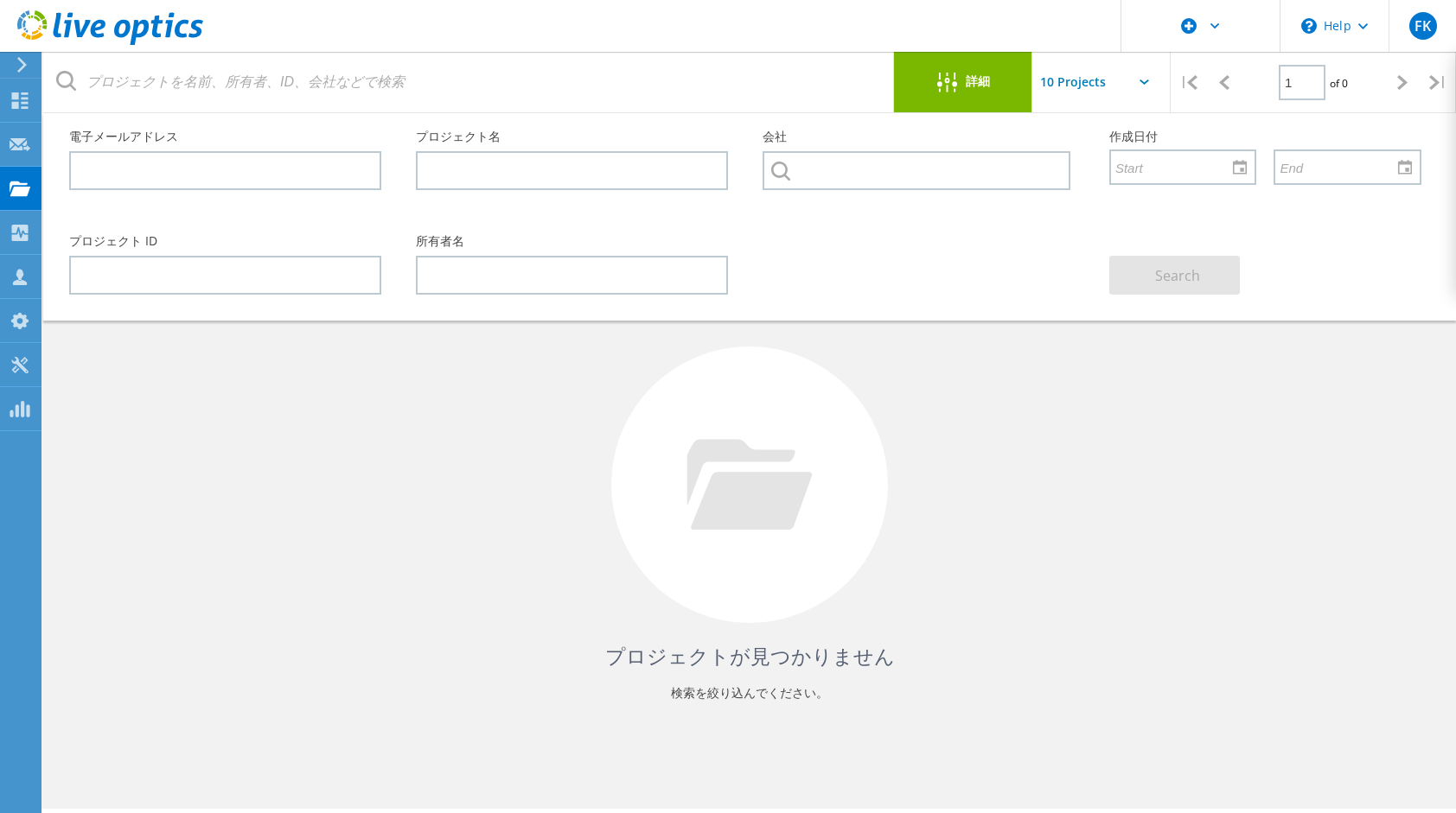
click at [997, 91] on div "詳細" at bounding box center [963, 84] width 139 height 22
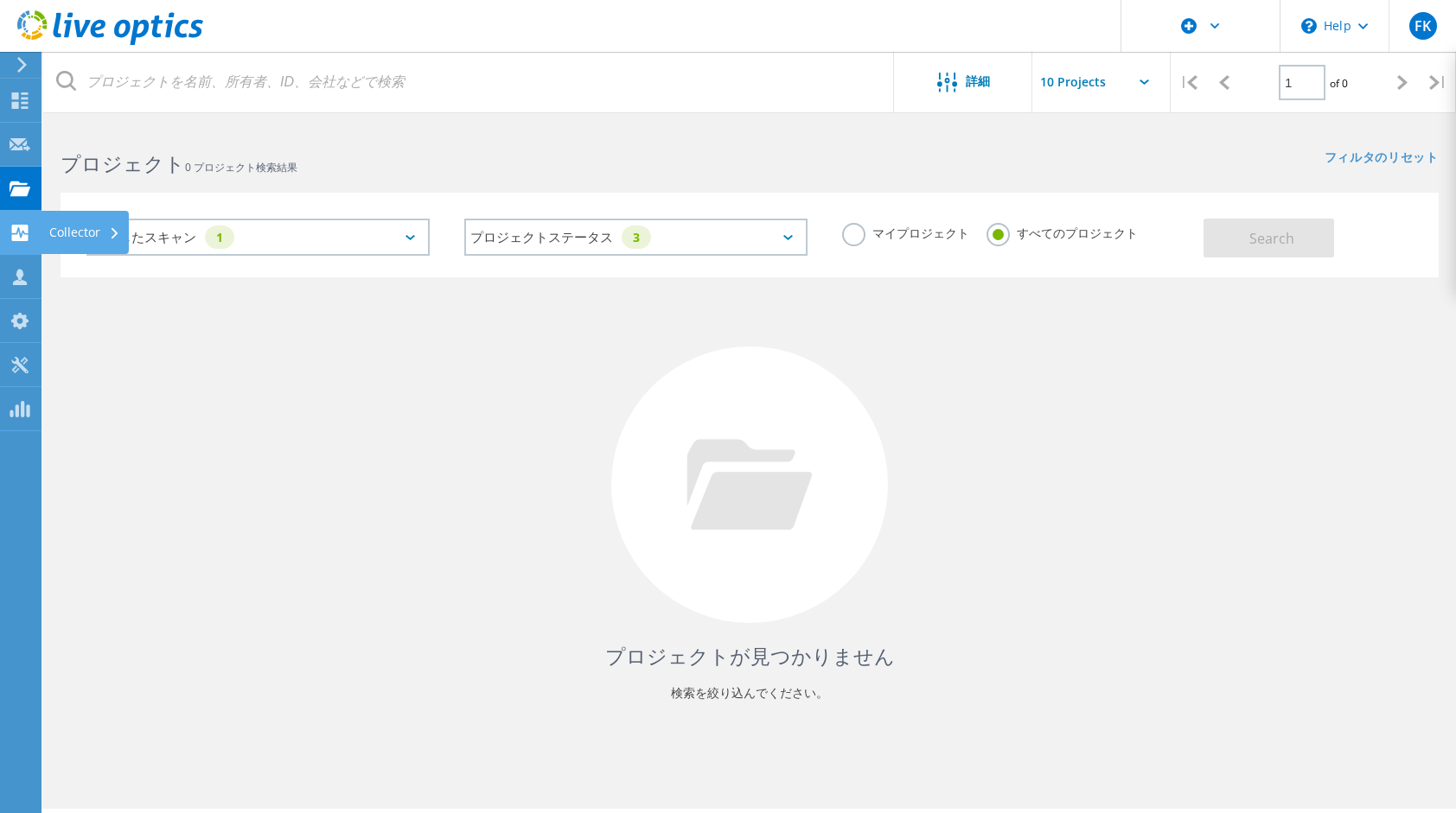
click at [14, 231] on use at bounding box center [20, 233] width 17 height 17
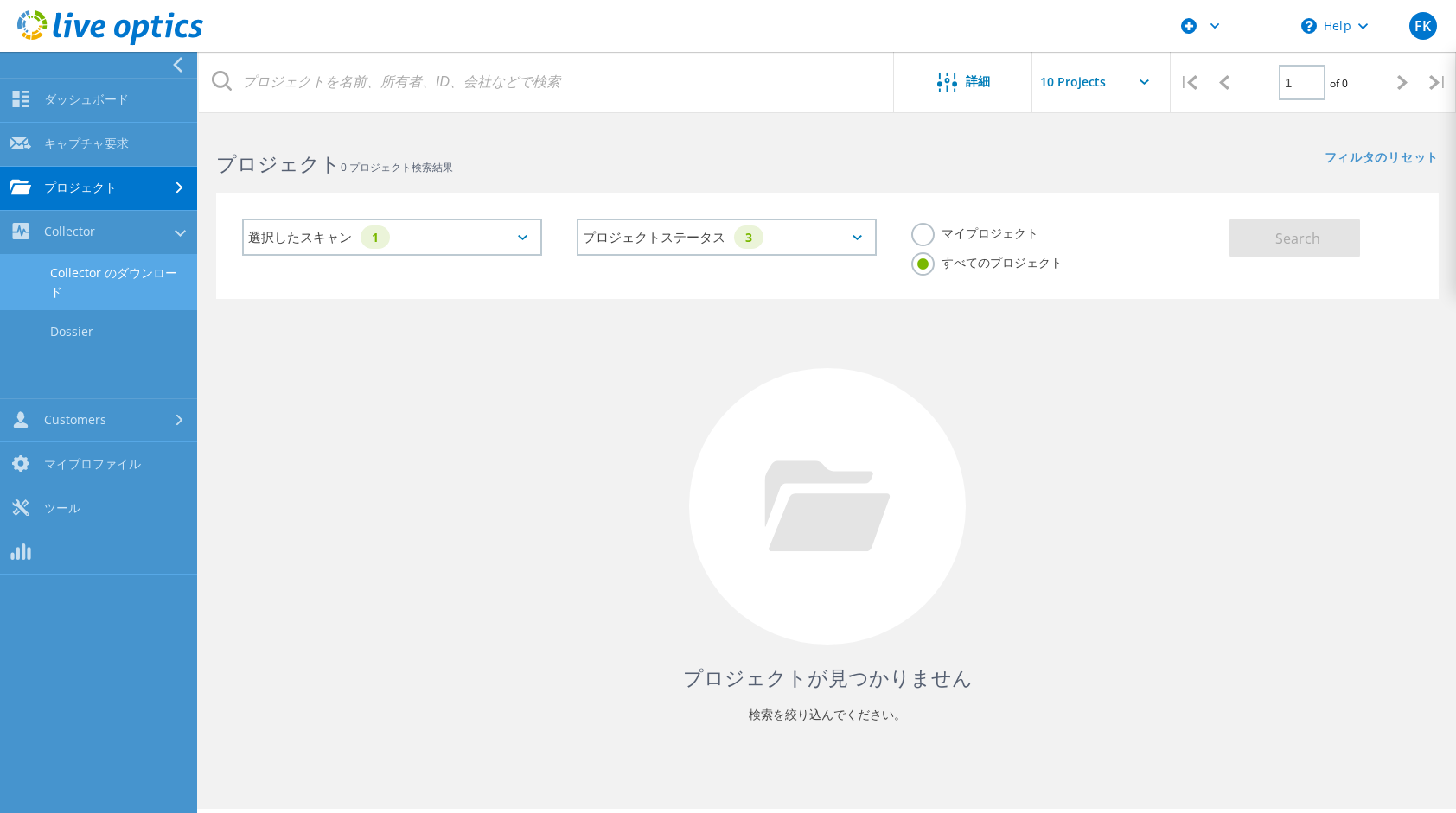
click at [90, 285] on link "Collector のダウンロード" at bounding box center [98, 283] width 197 height 55
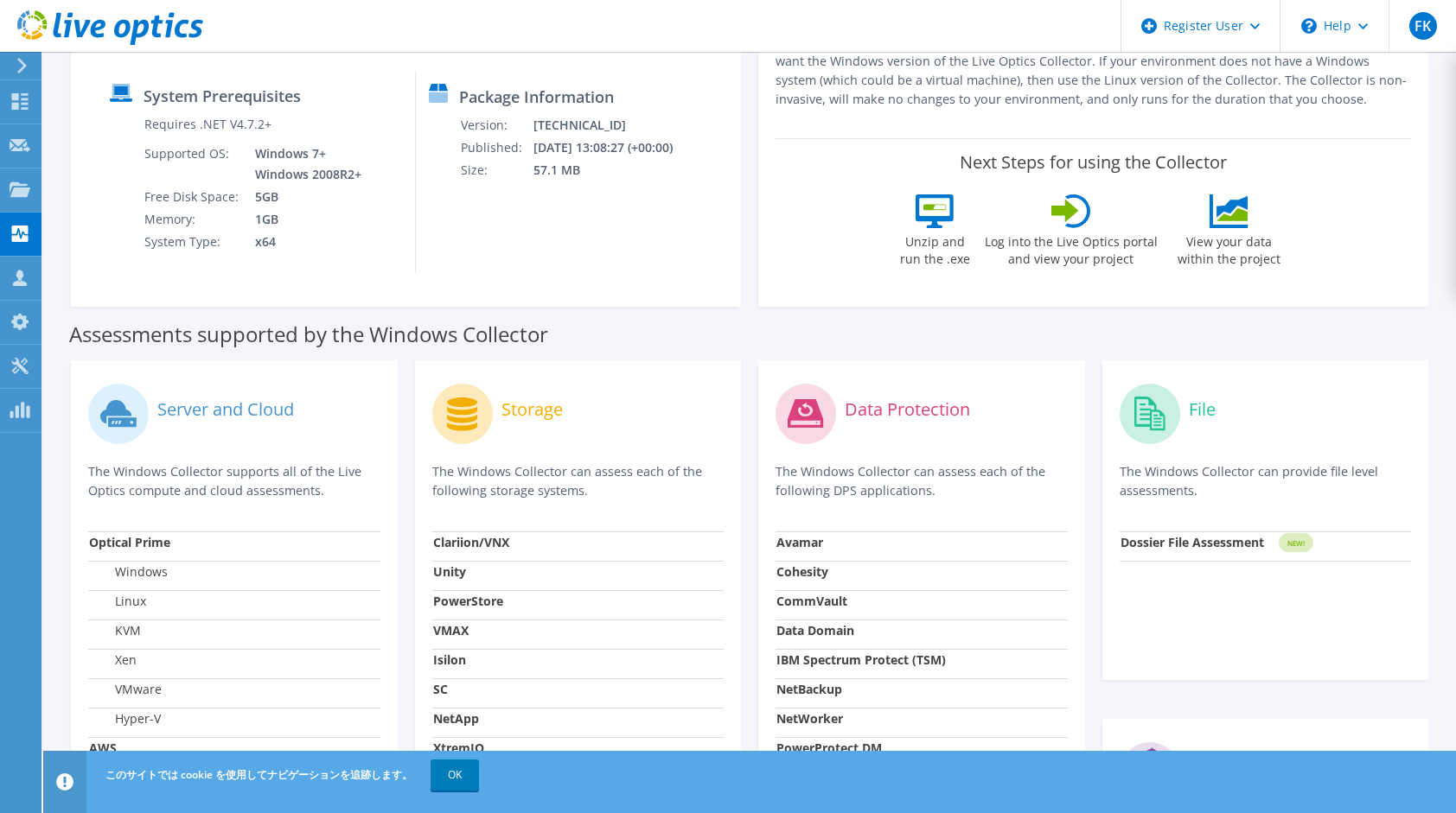
scroll to position [346, 0]
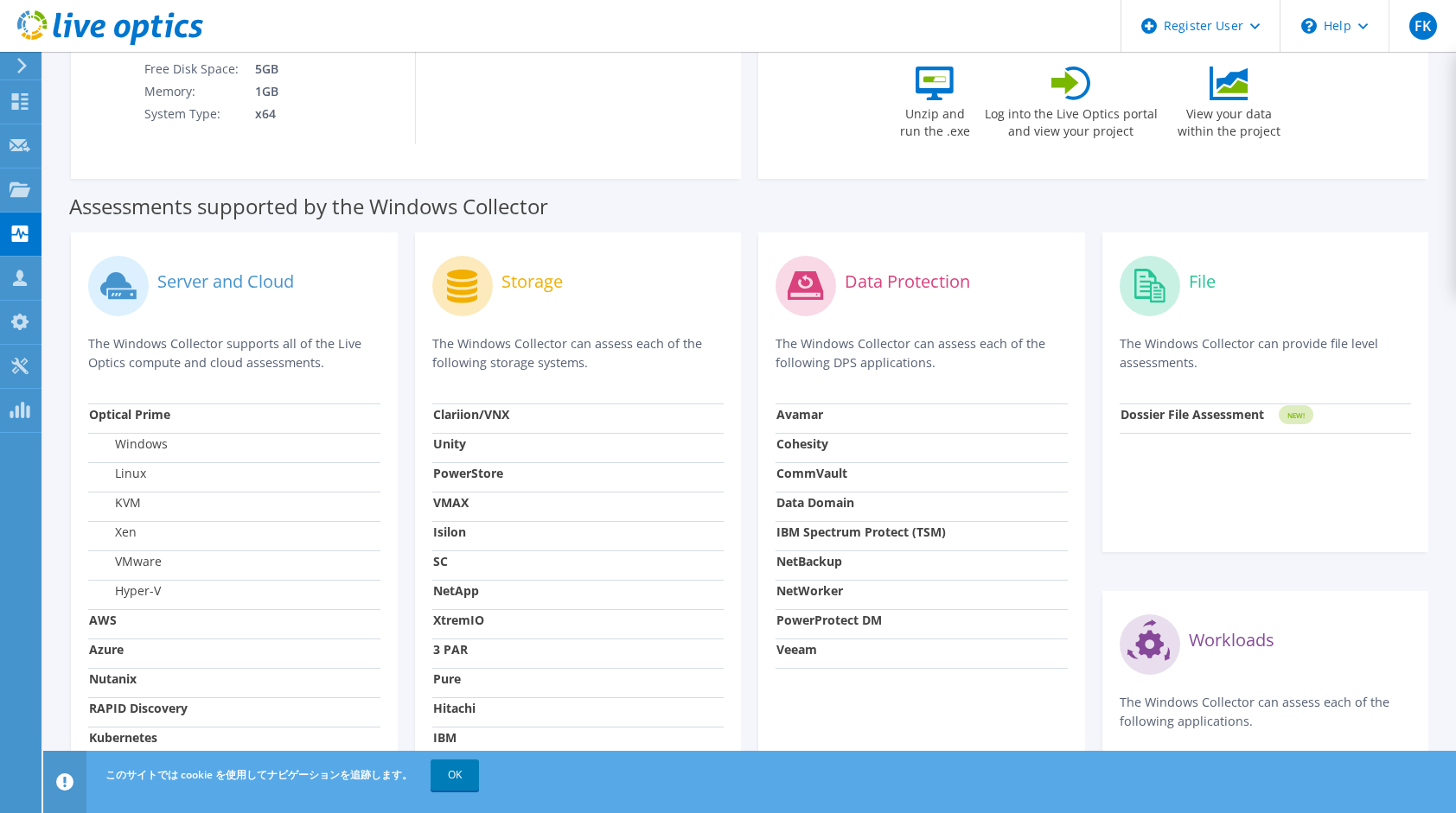
click at [1167, 406] on strong "Dossier File Assessment" at bounding box center [1193, 415] width 143 height 17
click at [1157, 258] on circle at bounding box center [1150, 286] width 61 height 61
click at [1282, 404] on td "NEW!" at bounding box center [1345, 418] width 134 height 29
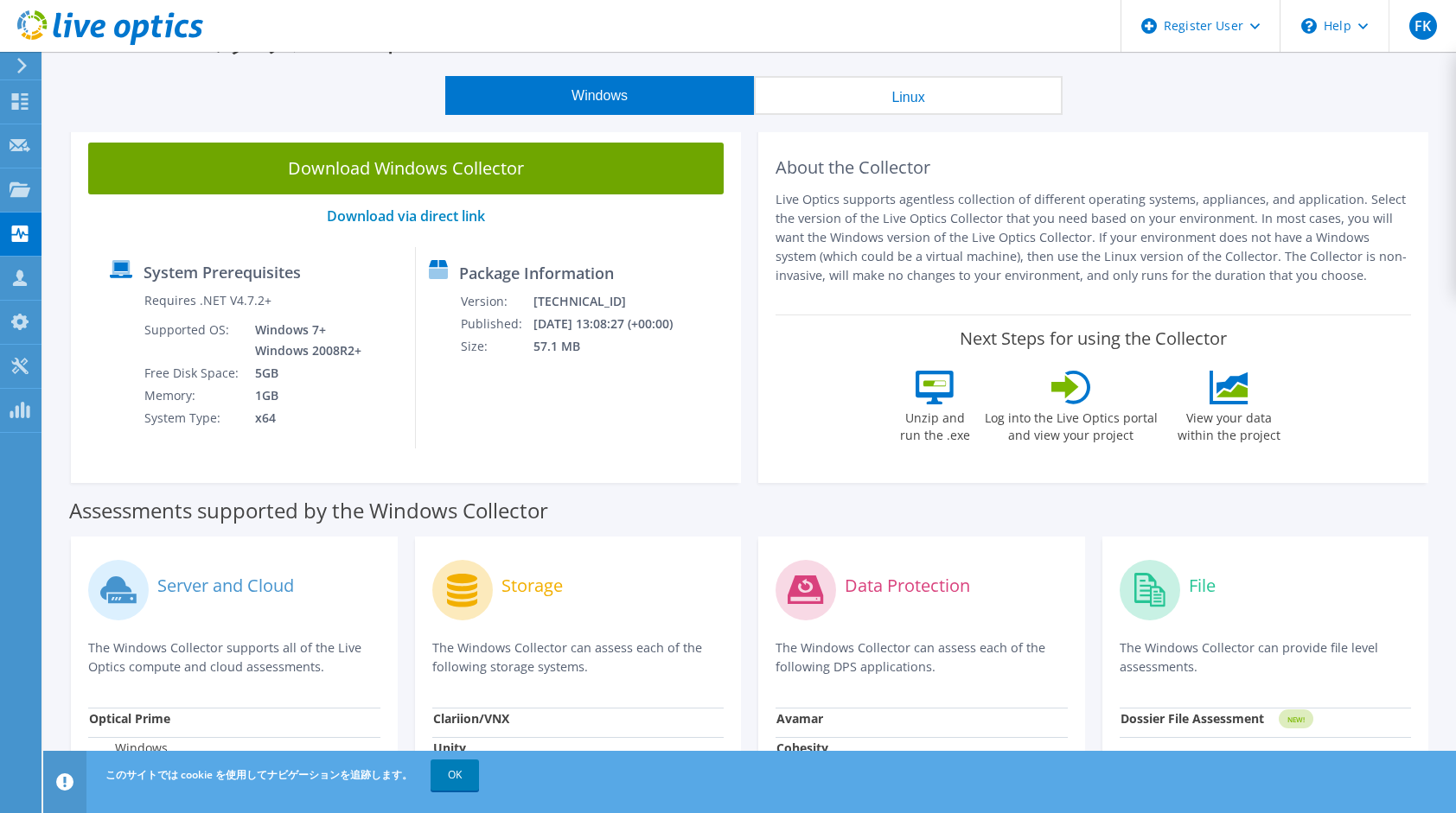
scroll to position [0, 0]
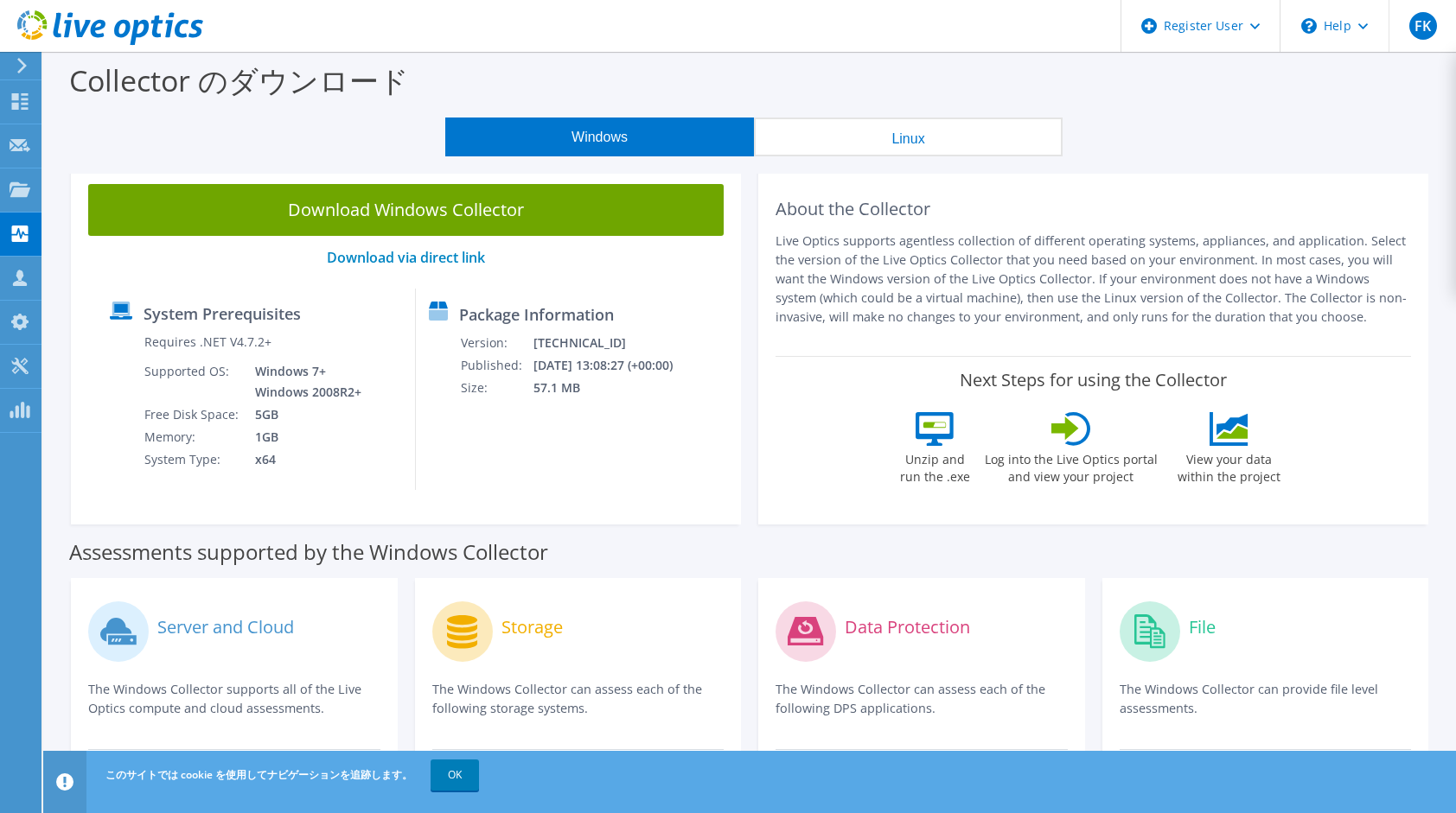
click at [860, 137] on button "Linux" at bounding box center [908, 137] width 308 height 39
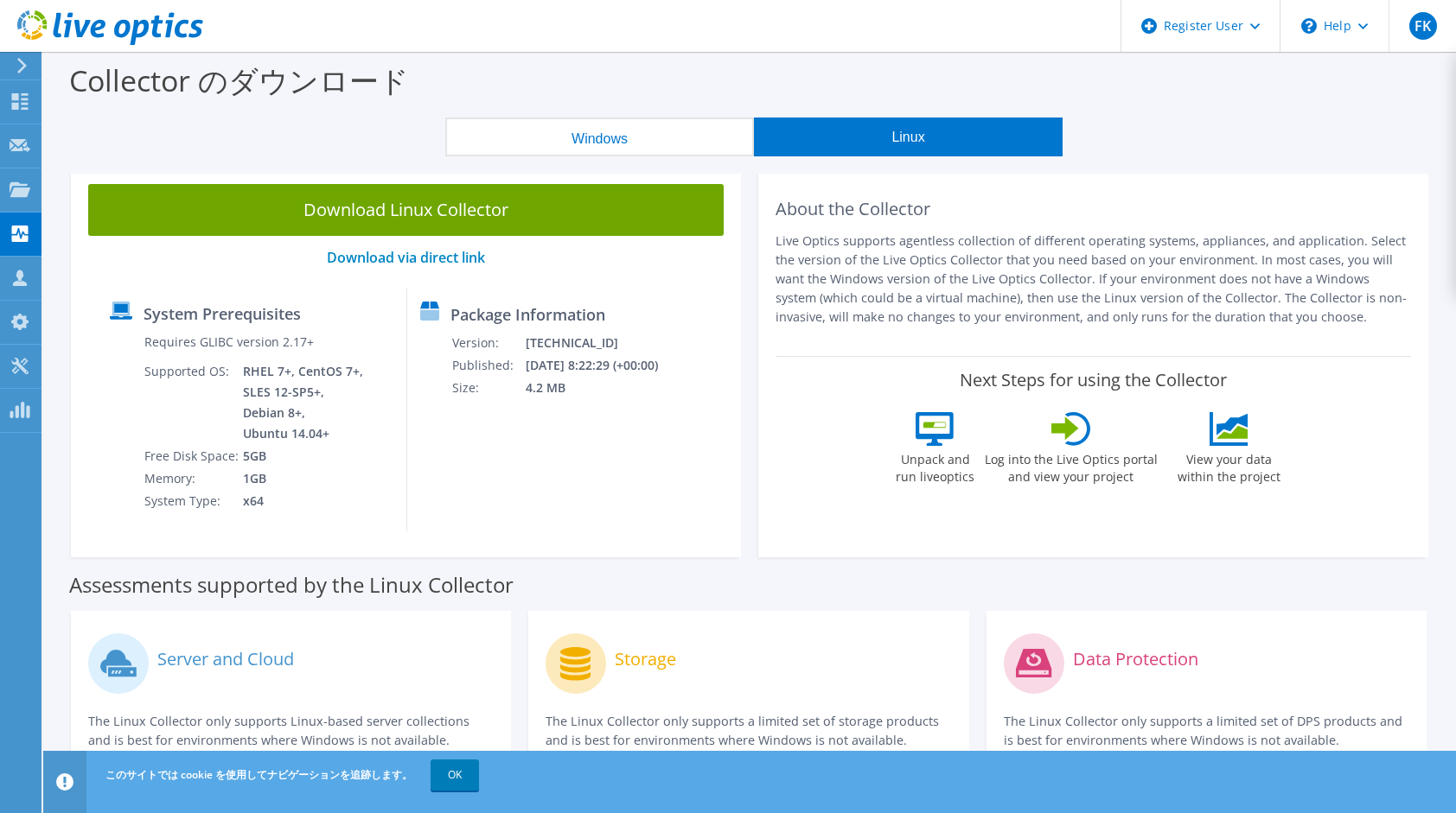
click at [683, 152] on button "Windows" at bounding box center [599, 137] width 308 height 39
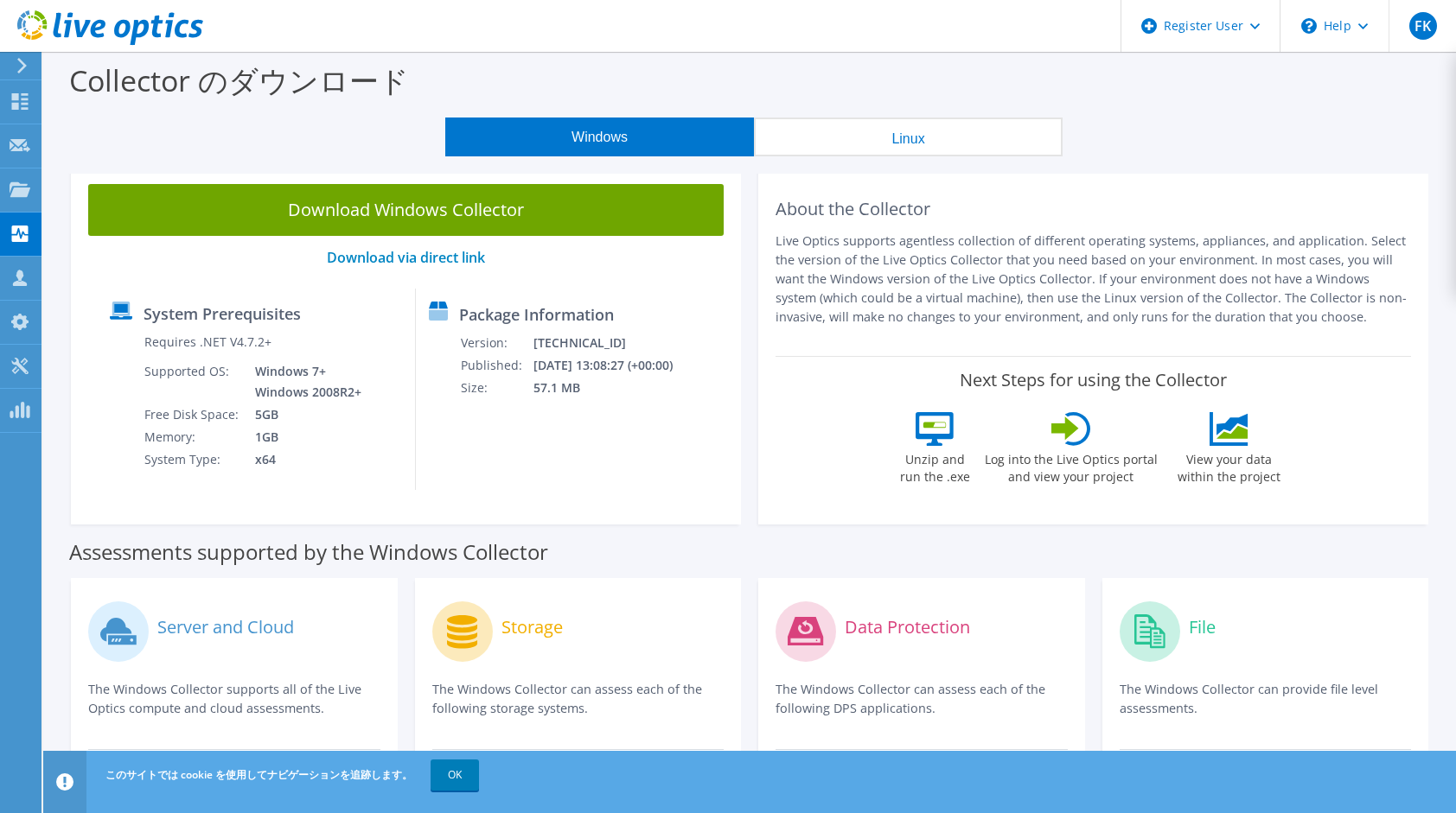
click at [753, 258] on div "About the Collector Live Optics supports agentless collection of different oper…" at bounding box center [1093, 346] width 688 height 358
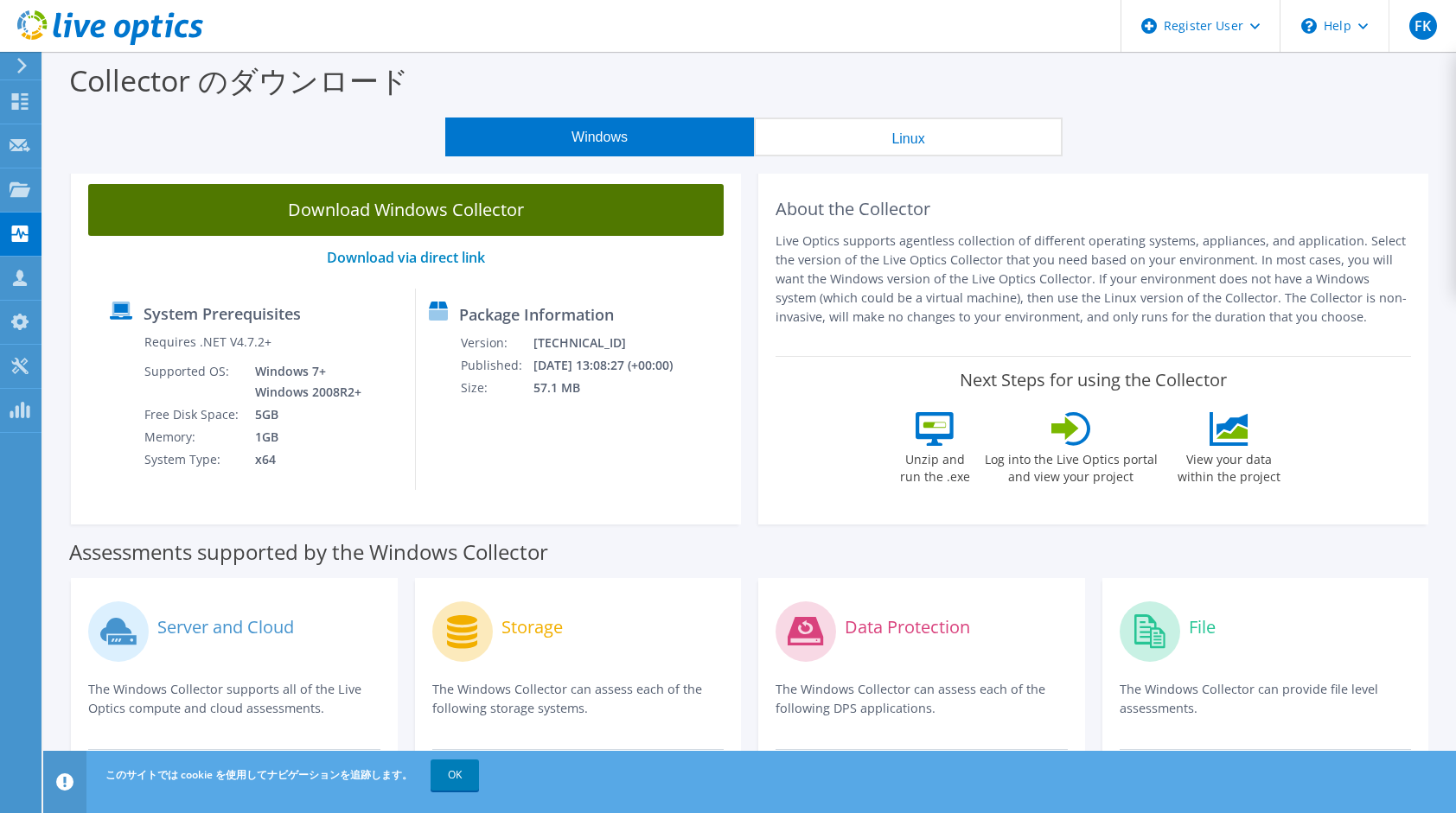
click at [543, 201] on link "Download Windows Collector" at bounding box center [406, 210] width 635 height 52
